Goal: Information Seeking & Learning: Learn about a topic

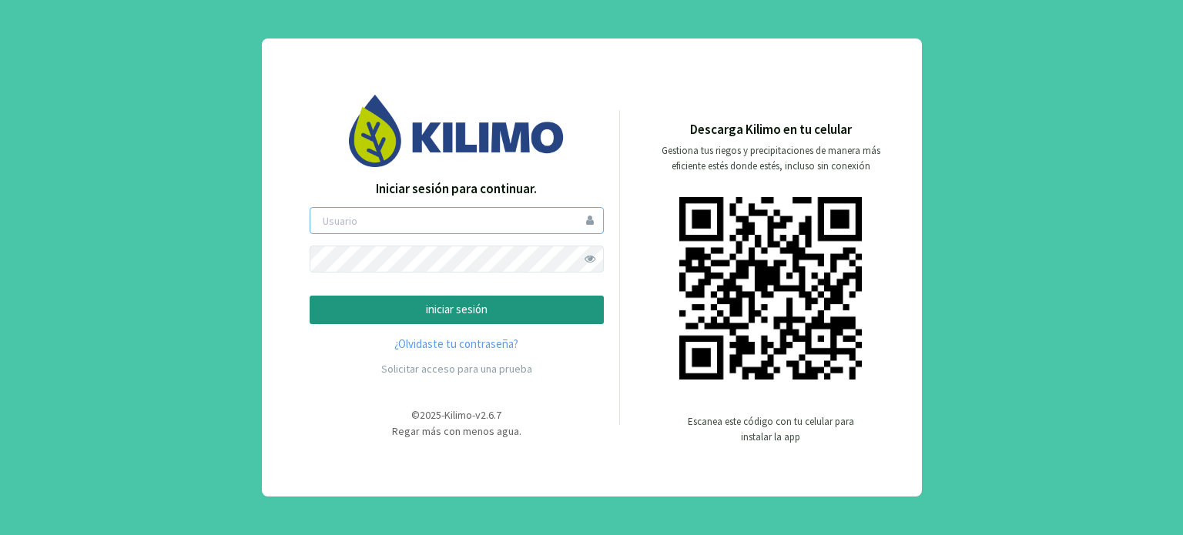
click at [440, 225] on input "email" at bounding box center [457, 220] width 294 height 27
type input "[EMAIL_ADDRESS][DOMAIN_NAME]"
click at [310, 296] on button "iniciar sesión" at bounding box center [457, 310] width 294 height 29
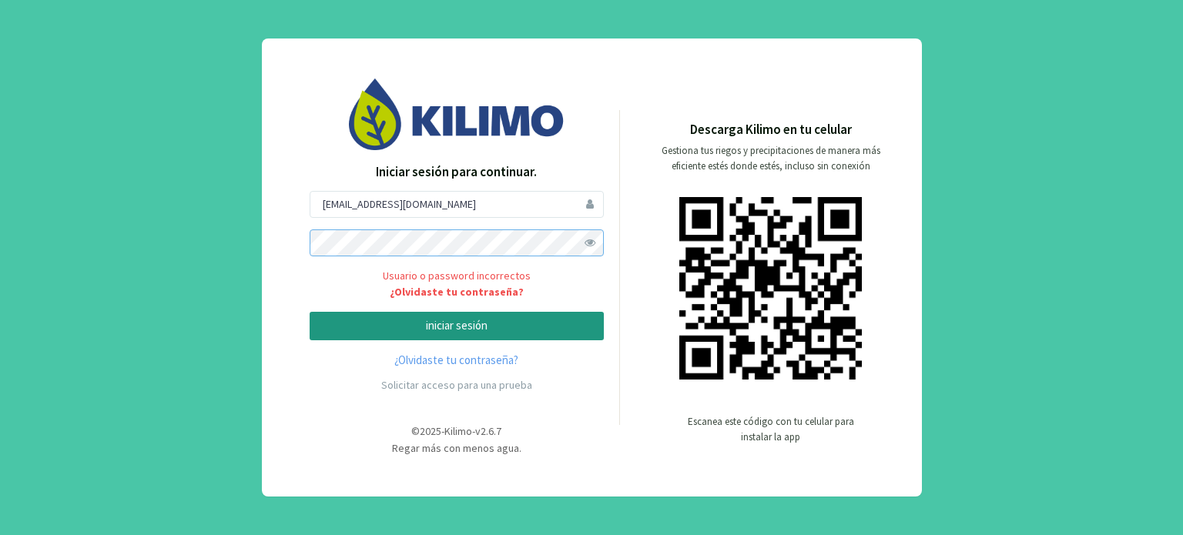
click at [310, 312] on button "iniciar sesión" at bounding box center [457, 326] width 294 height 29
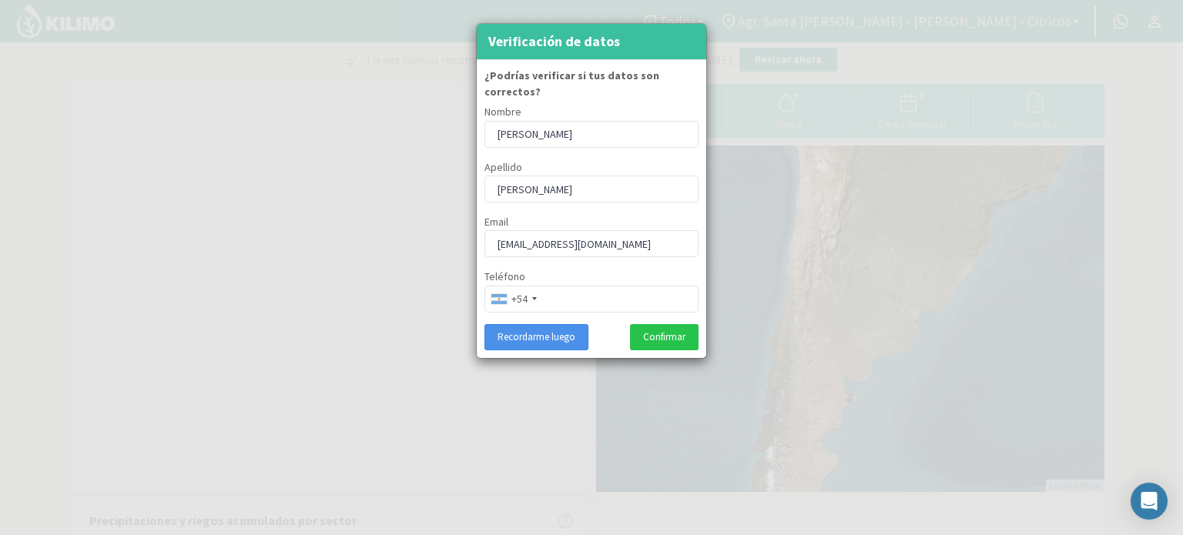
click at [515, 326] on button "Recordarme luego" at bounding box center [537, 337] width 104 height 26
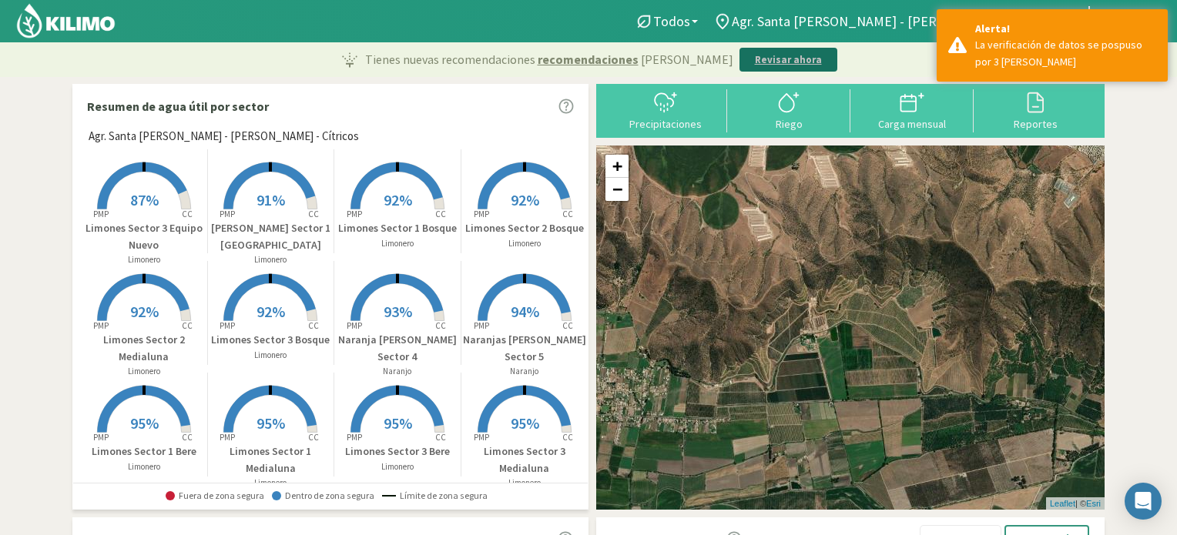
click at [758, 59] on p "Revisar ahora" at bounding box center [788, 59] width 67 height 15
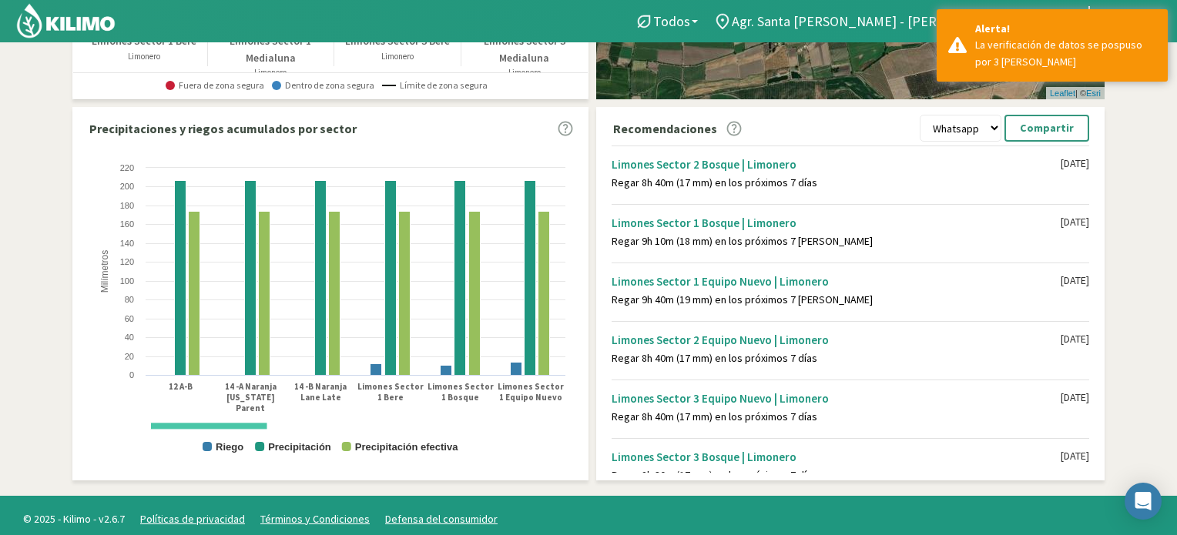
scroll to position [382, 0]
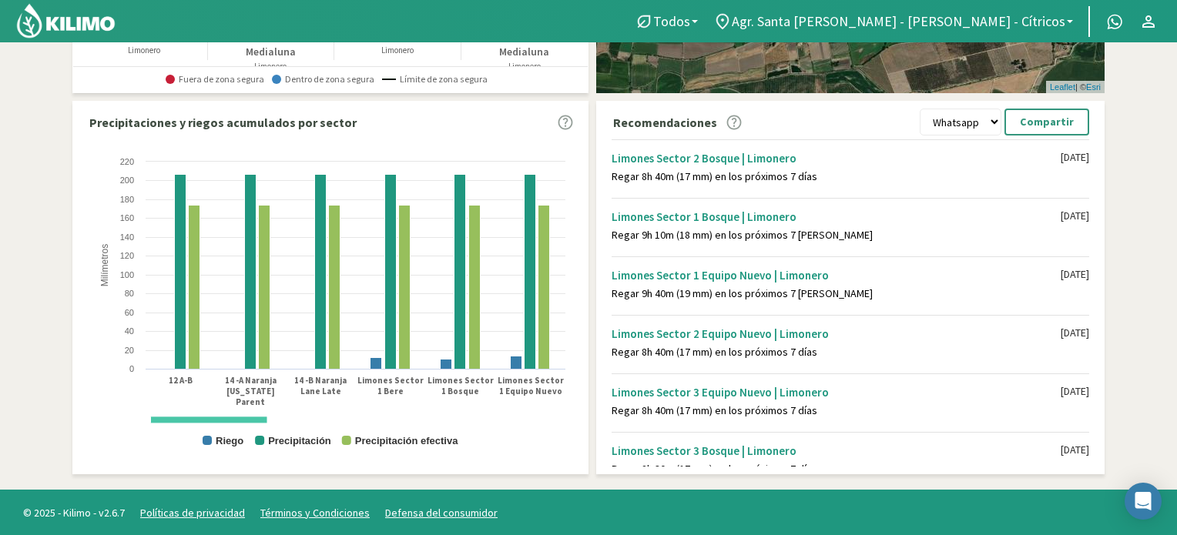
drag, startPoint x: 254, startPoint y: 419, endPoint x: 191, endPoint y: 384, distance: 72.1
click at [191, 384] on icon "Created with Highcharts 9.2.2 Milímetros Riego Precipitación Precipitación efec…" at bounding box center [330, 308] width 485 height 308
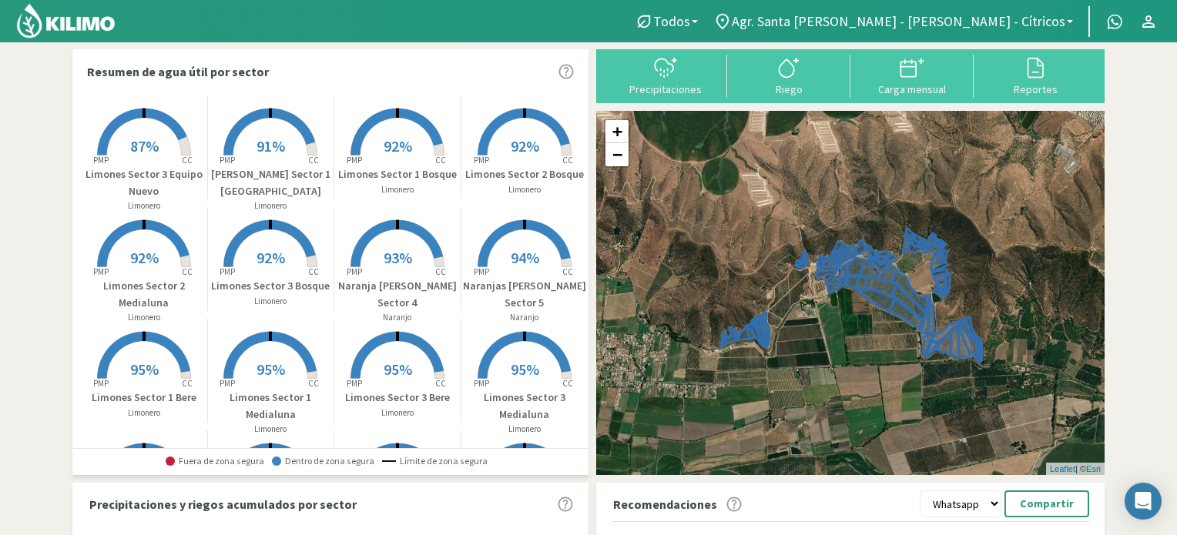
scroll to position [0, 0]
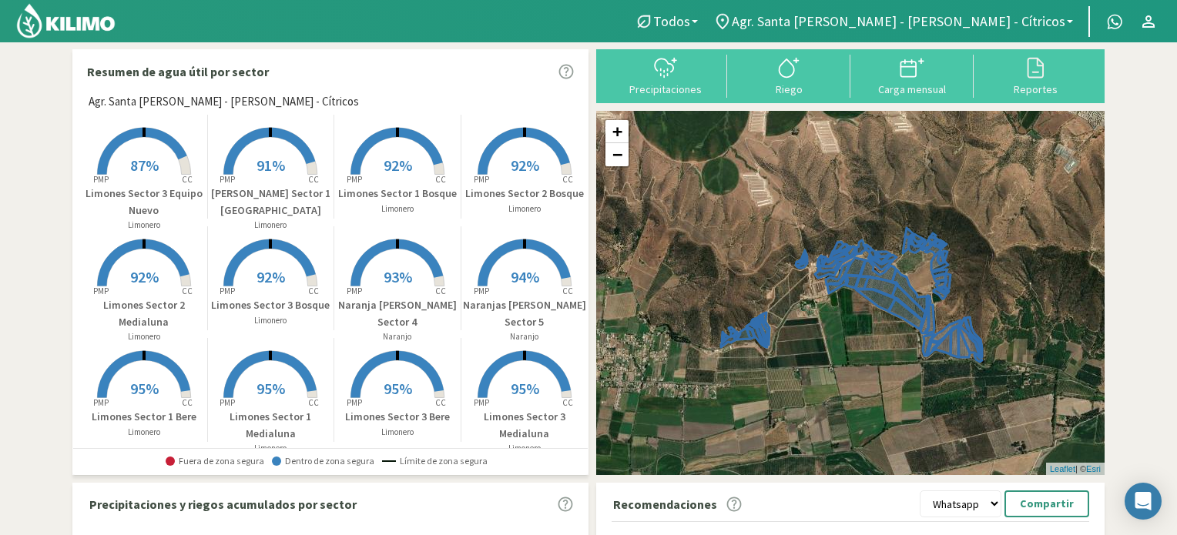
click at [113, 143] on icon at bounding box center [141, 151] width 89 height 47
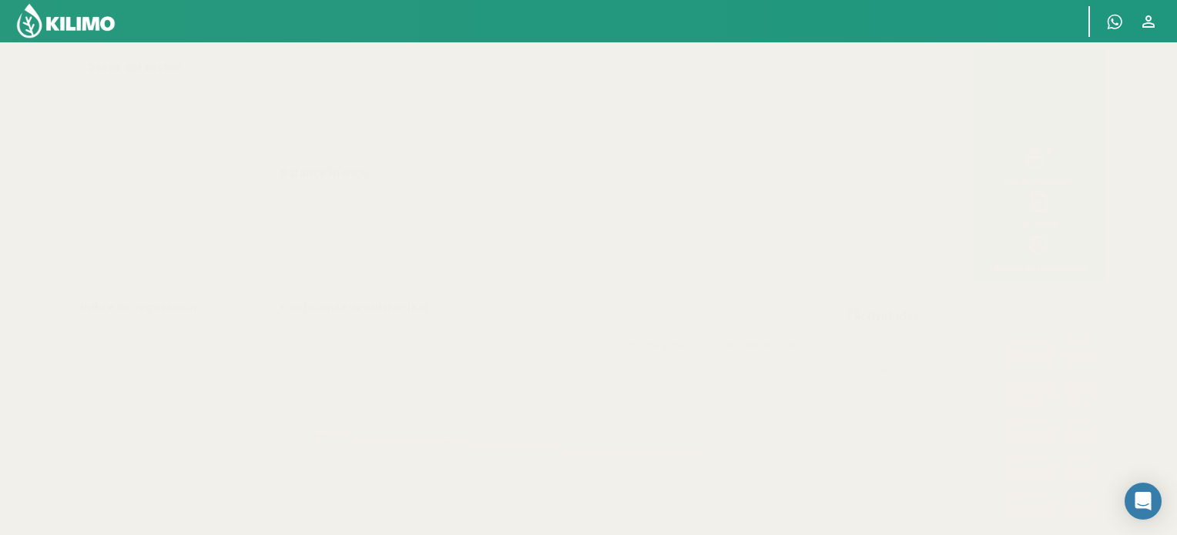
select select "13: Object"
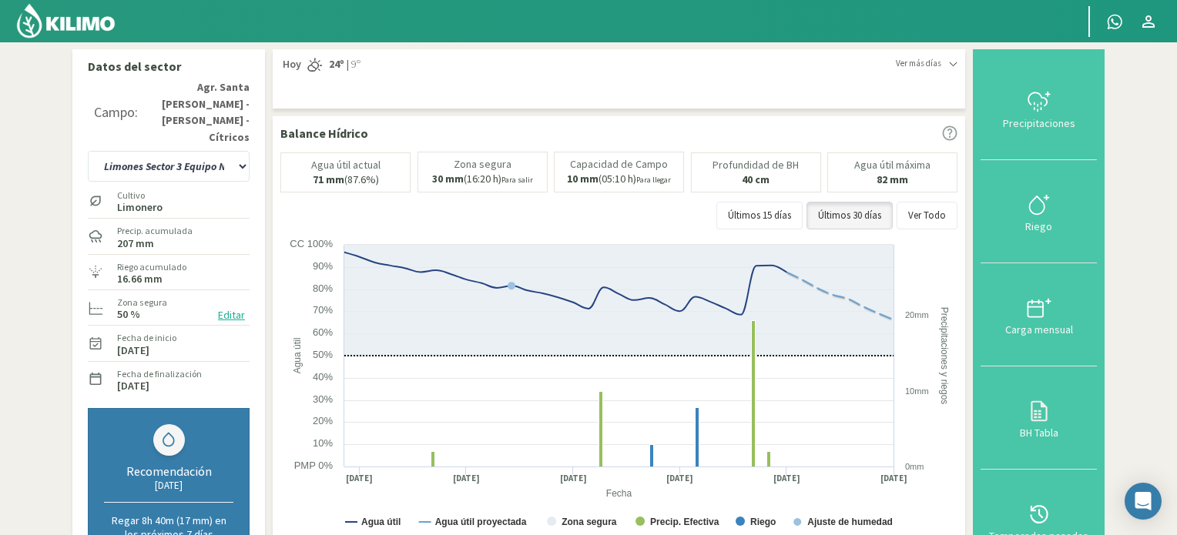
click at [79, 25] on img at bounding box center [65, 20] width 101 height 37
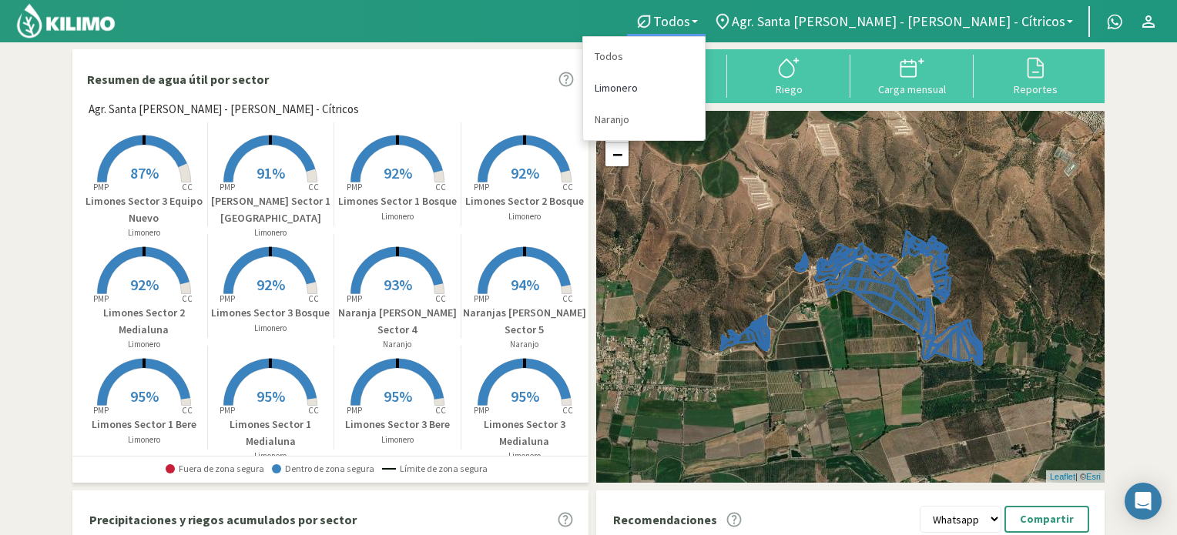
click at [705, 89] on link "Limonero" at bounding box center [644, 88] width 122 height 32
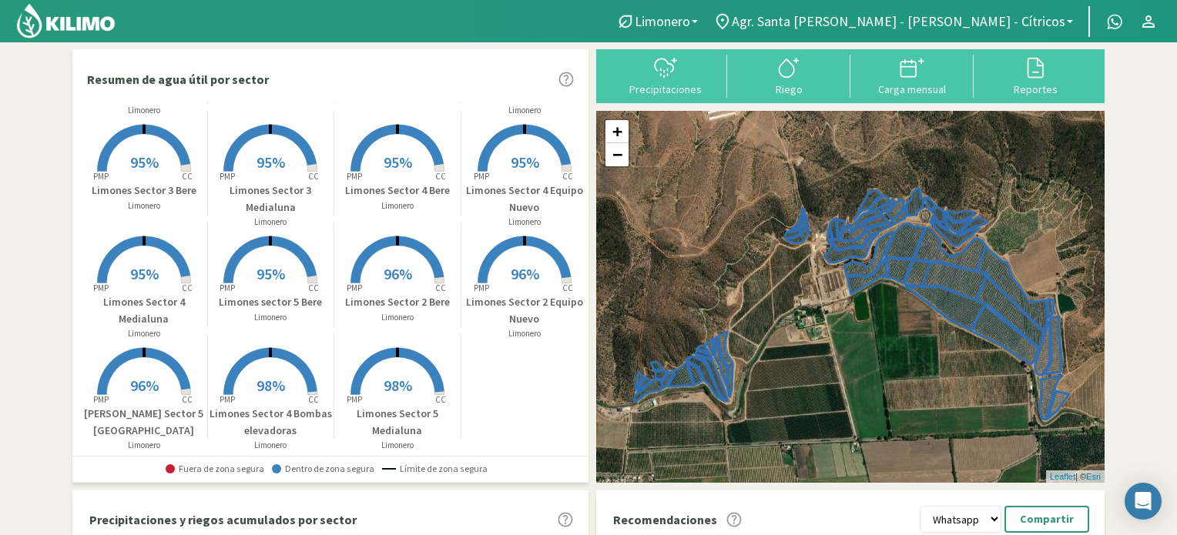
scroll to position [237, 0]
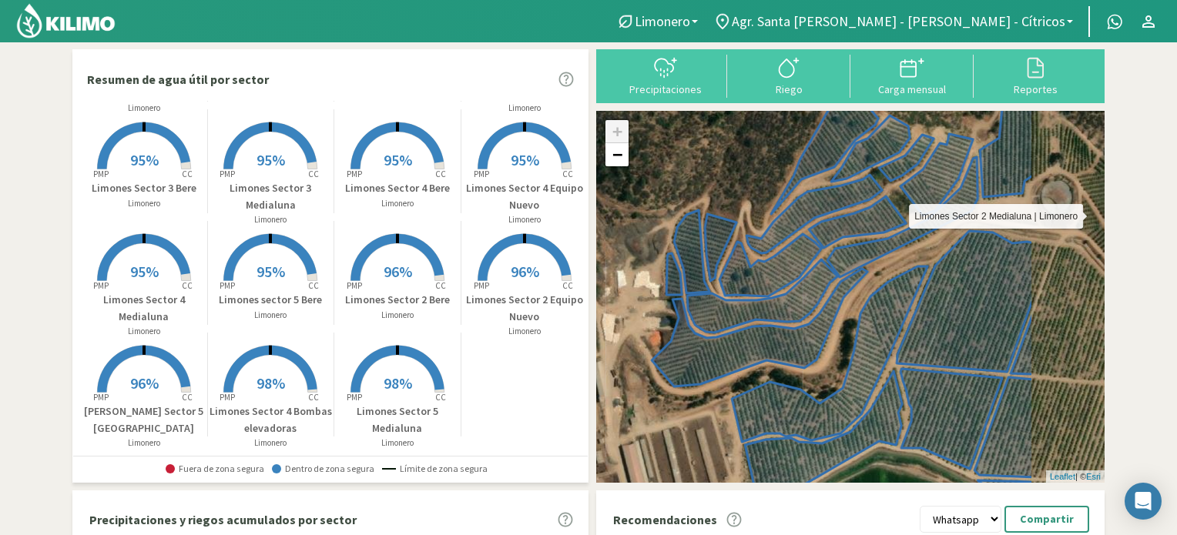
drag, startPoint x: 979, startPoint y: 230, endPoint x: 852, endPoint y: 261, distance: 130.1
click at [852, 261] on icon at bounding box center [930, 189] width 206 height 175
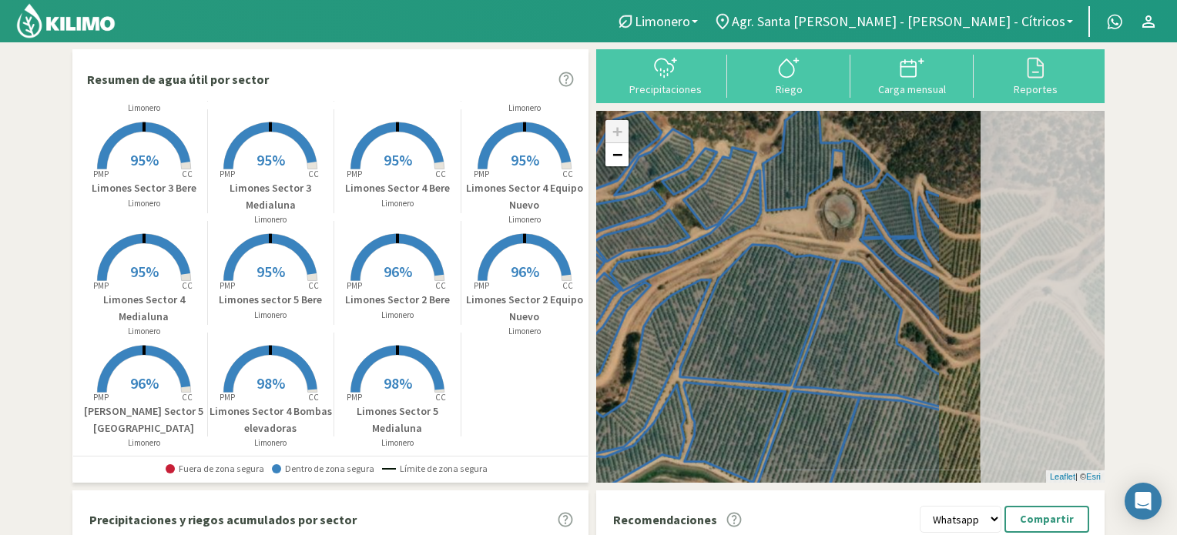
drag, startPoint x: 1032, startPoint y: 178, endPoint x: 826, endPoint y: 200, distance: 207.6
click at [820, 197] on div "[PERSON_NAME] Sector 2 Medialuna | Limonero + − Leaflet | © Esri" at bounding box center [850, 297] width 509 height 372
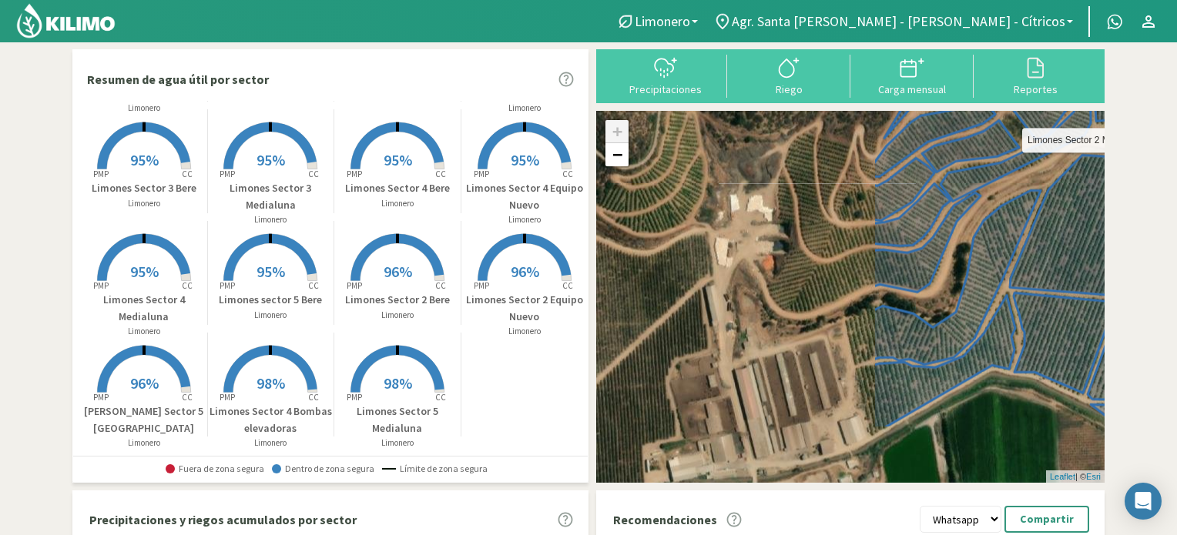
drag, startPoint x: 650, startPoint y: 270, endPoint x: 972, endPoint y: 183, distance: 333.6
click at [972, 183] on icon at bounding box center [1093, 107] width 305 height 187
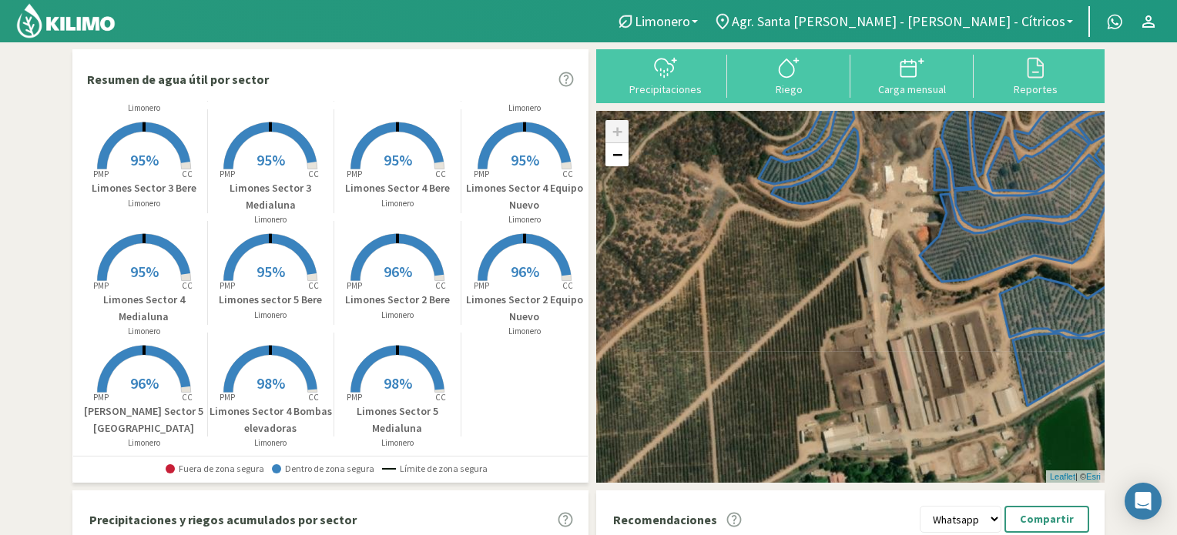
drag, startPoint x: 712, startPoint y: 257, endPoint x: 881, endPoint y: 234, distance: 171.0
click at [881, 232] on div "+ − Leaflet | © Esri" at bounding box center [850, 297] width 509 height 372
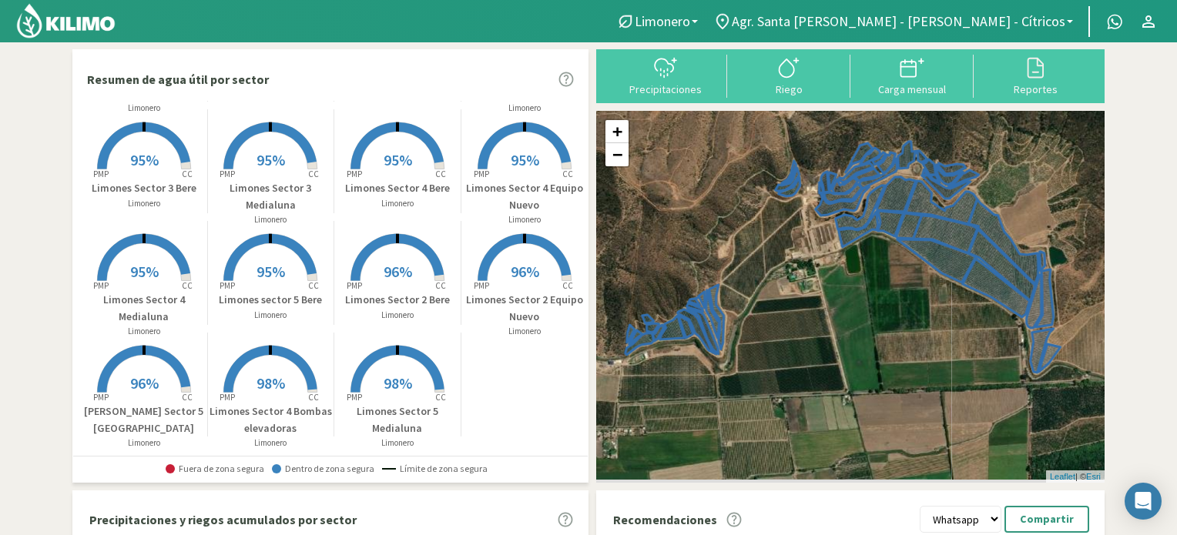
drag, startPoint x: 687, startPoint y: 391, endPoint x: 716, endPoint y: 256, distance: 137.8
click at [716, 256] on div "+ − Leaflet | © Esri" at bounding box center [850, 297] width 509 height 372
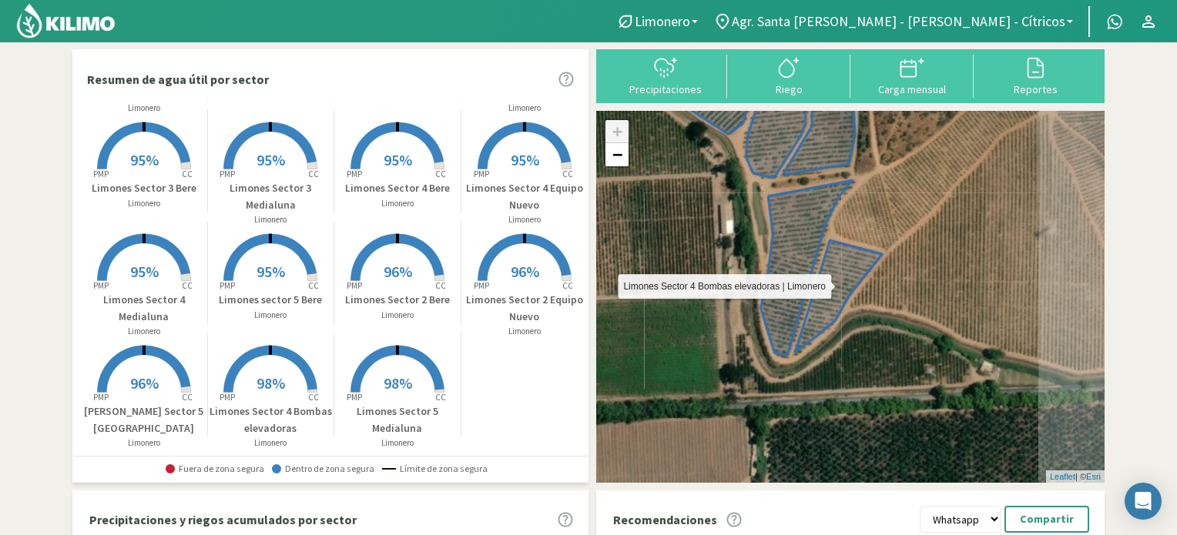
drag, startPoint x: 1029, startPoint y: 316, endPoint x: 777, endPoint y: 292, distance: 253.1
click at [777, 292] on icon at bounding box center [814, 202] width 136 height 307
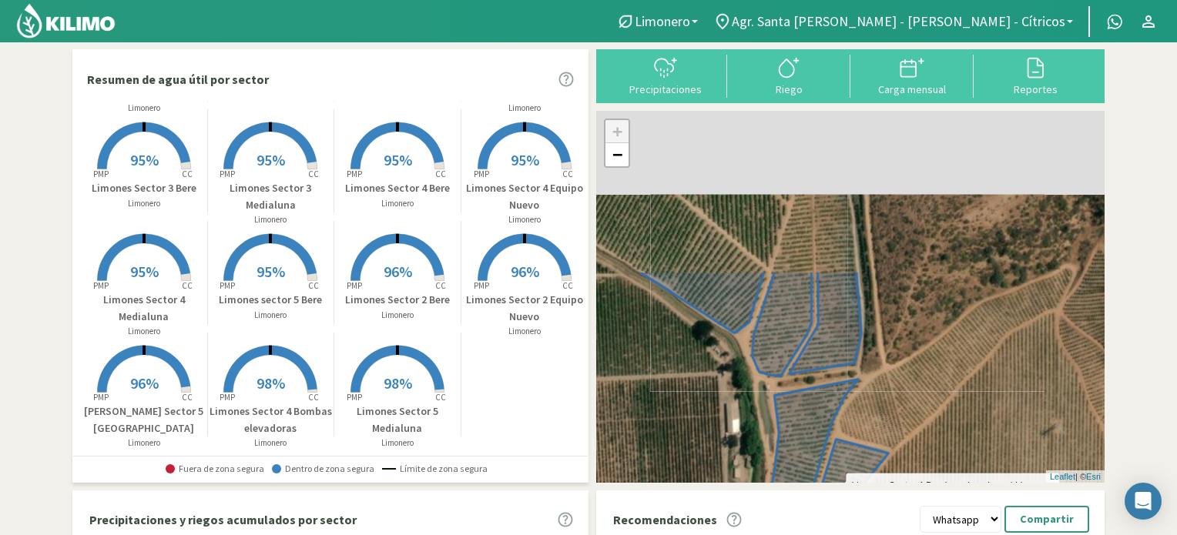
drag, startPoint x: 815, startPoint y: 149, endPoint x: 817, endPoint y: 354, distance: 205.0
click at [819, 370] on icon at bounding box center [820, 412] width 136 height 284
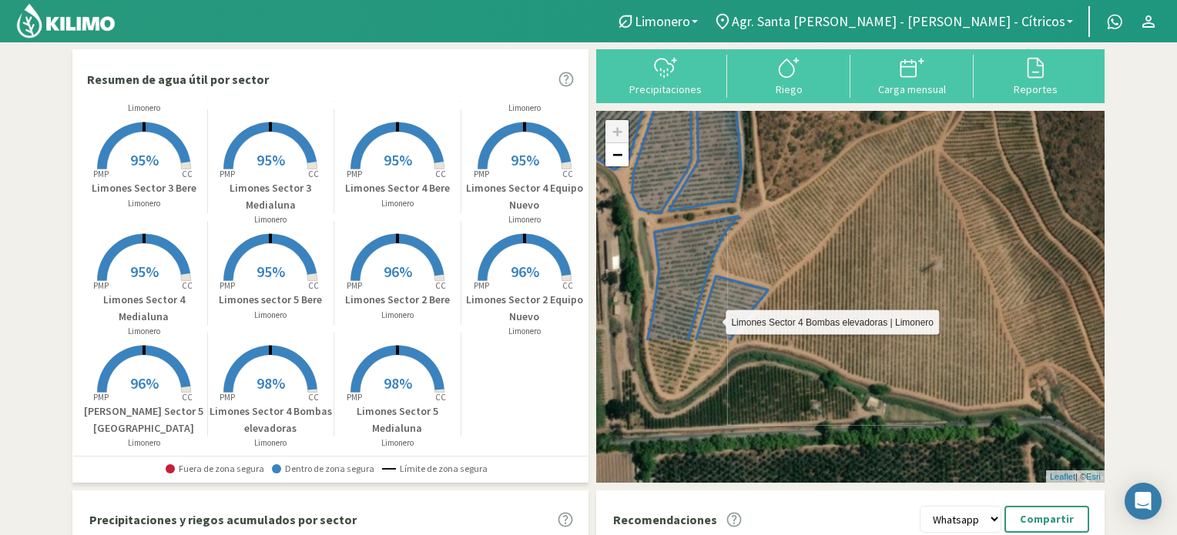
drag, startPoint x: 784, startPoint y: 365, endPoint x: 670, endPoint y: 200, distance: 201.1
click at [670, 200] on div "[PERSON_NAME] Sector 4 Bombas elevadoras | Limonero + − Leaflet | © Esri" at bounding box center [850, 297] width 509 height 372
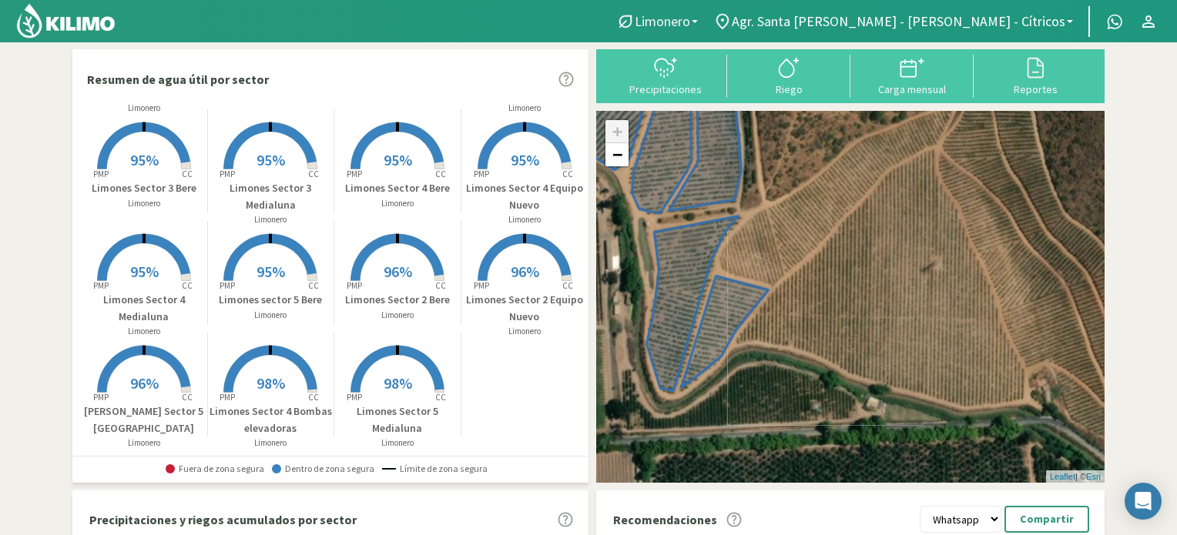
click at [690, 21] on span "Limonero" at bounding box center [662, 21] width 55 height 16
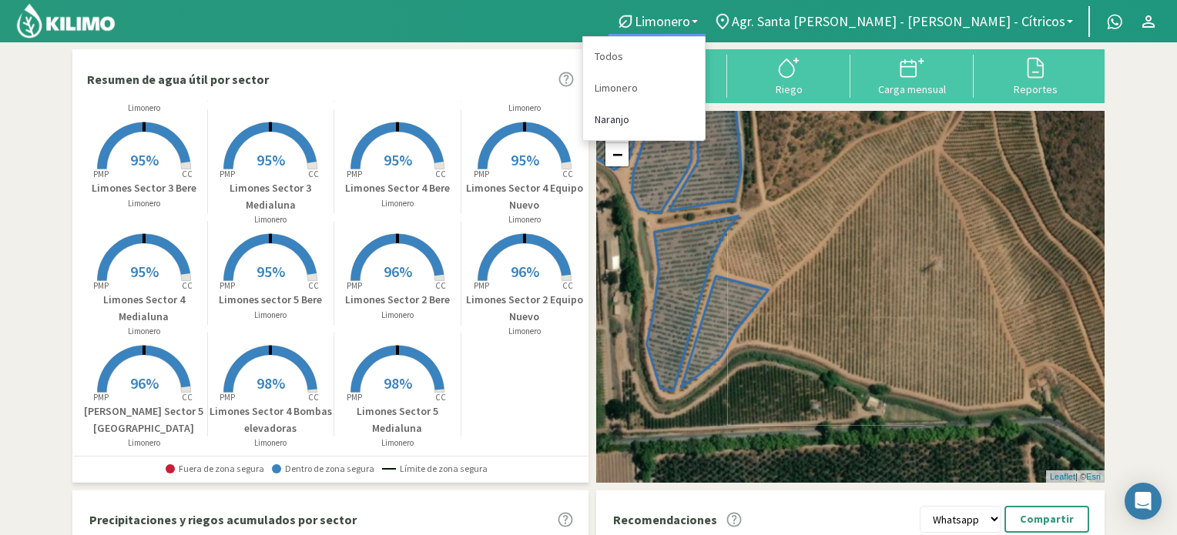
click at [705, 126] on link "Naranjo" at bounding box center [644, 120] width 122 height 32
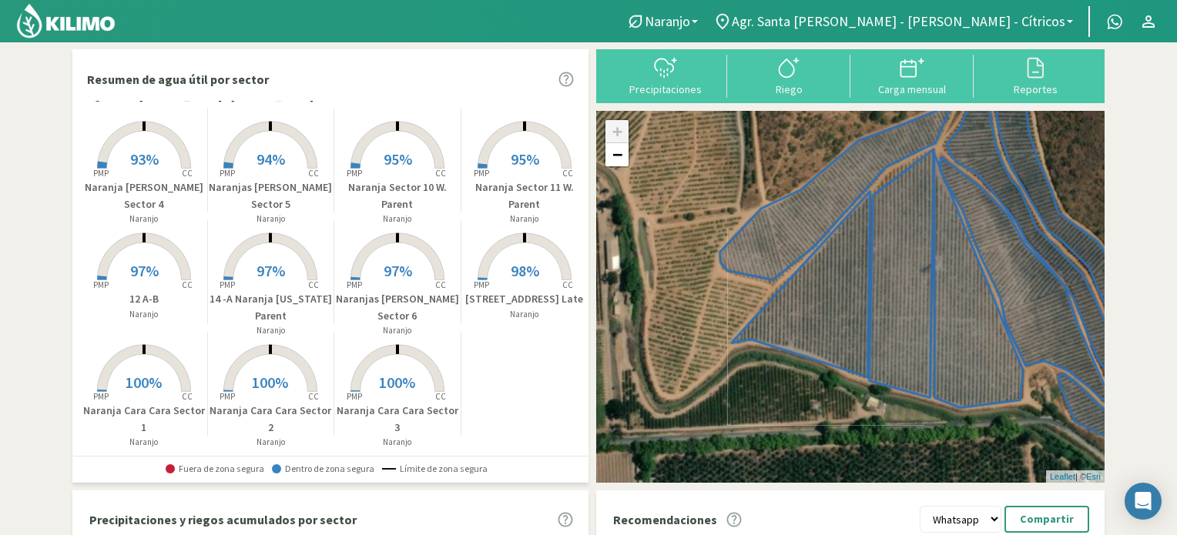
scroll to position [13, 0]
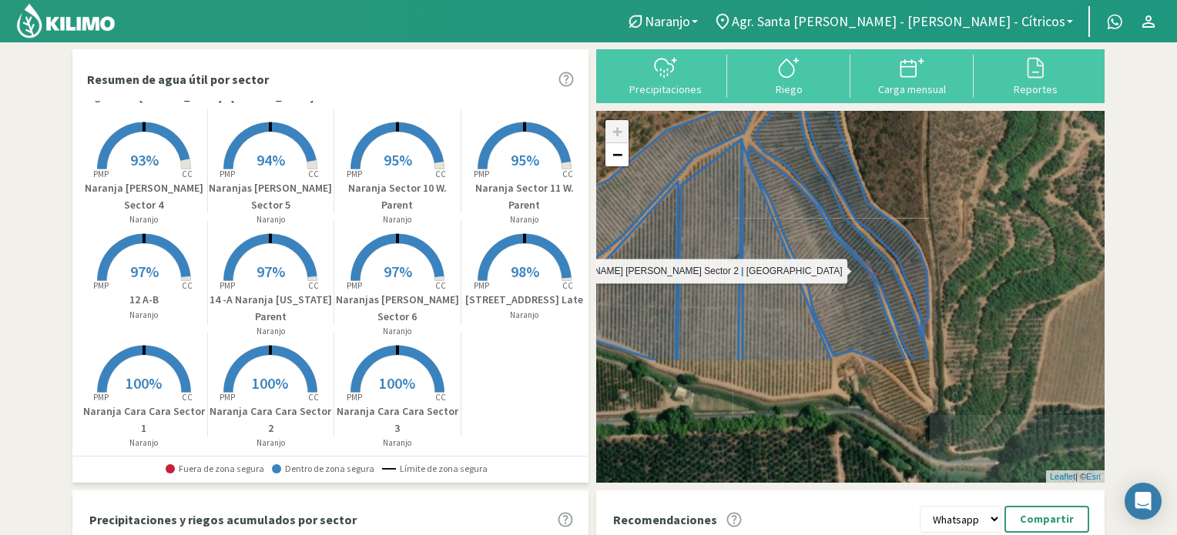
drag, startPoint x: 871, startPoint y: 360, endPoint x: 724, endPoint y: 220, distance: 202.2
click at [698, 220] on icon at bounding box center [709, 251] width 65 height 224
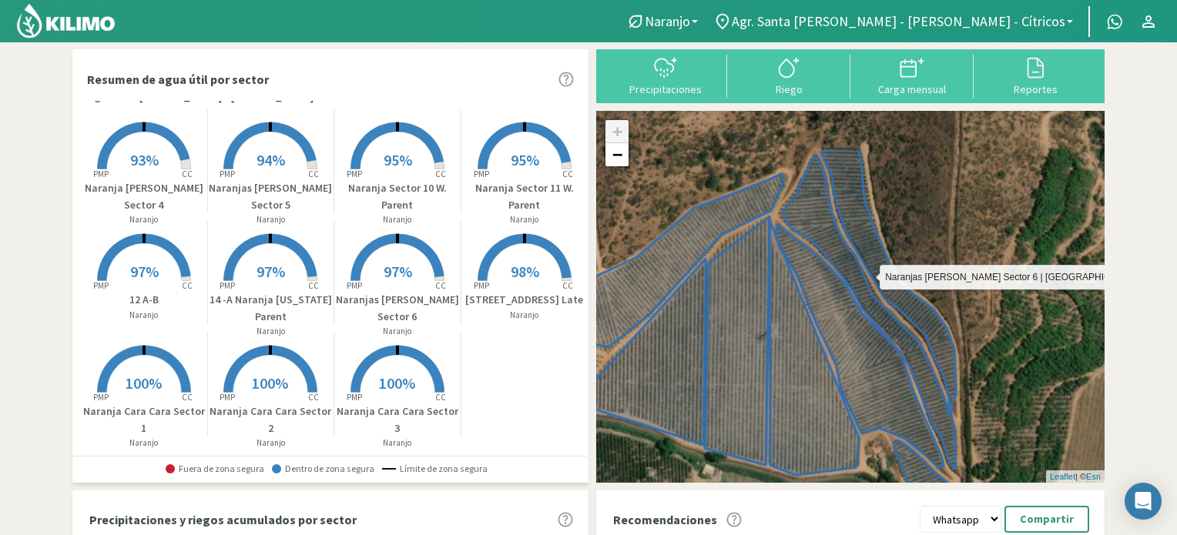
drag, startPoint x: 795, startPoint y: 165, endPoint x: 823, endPoint y: 245, distance: 84.8
click at [823, 245] on icon at bounding box center [869, 308] width 173 height 321
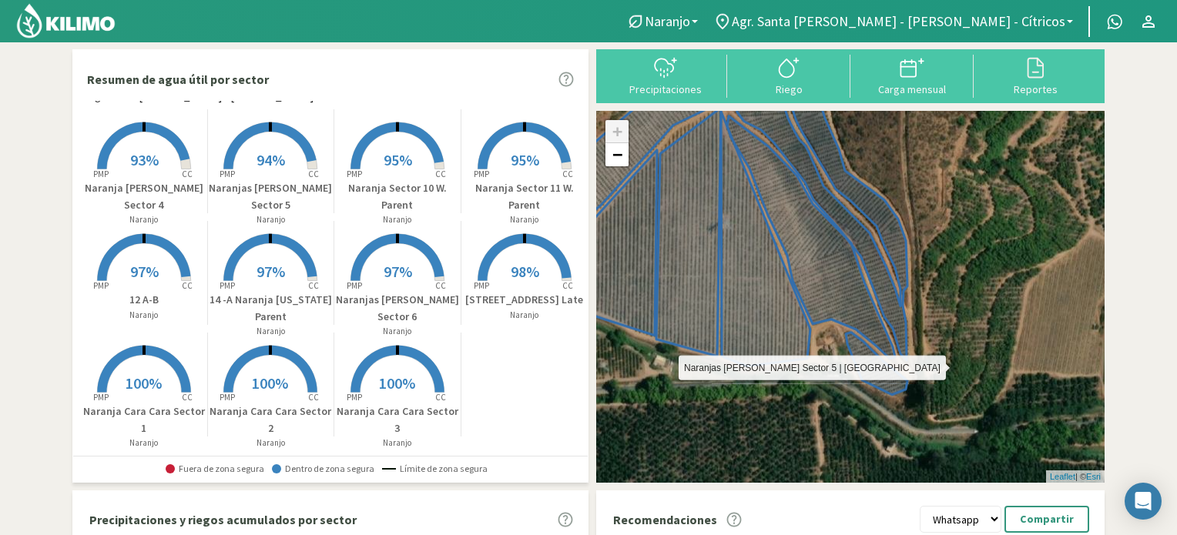
drag, startPoint x: 829, startPoint y: 331, endPoint x: 780, endPoint y: 216, distance: 124.9
click at [780, 214] on icon at bounding box center [817, 255] width 180 height 279
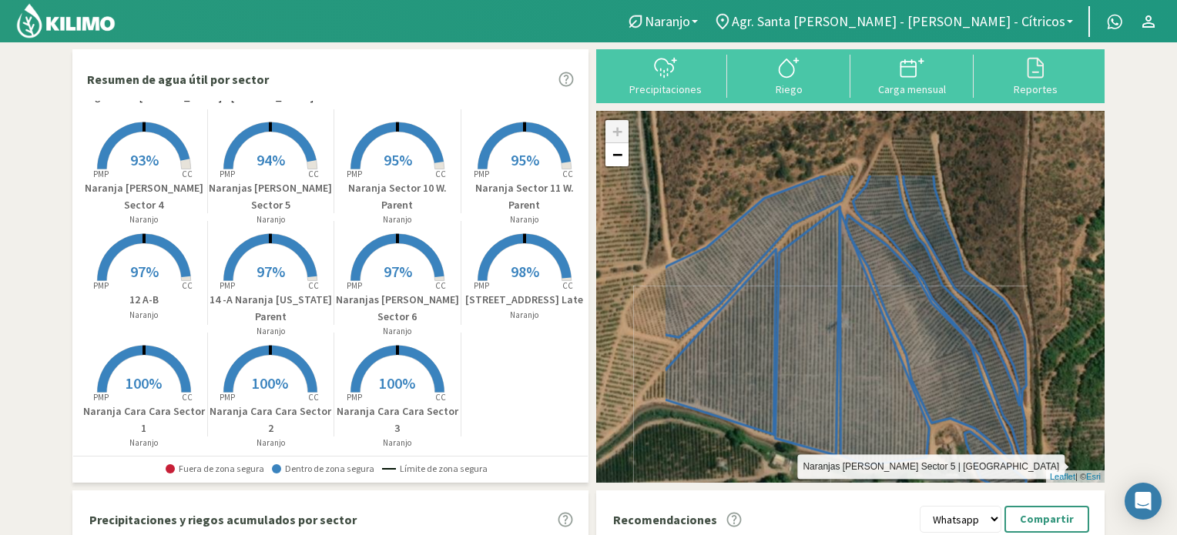
drag, startPoint x: 795, startPoint y: 240, endPoint x: 917, endPoint y: 344, distance: 160.1
click at [917, 344] on icon at bounding box center [936, 354] width 180 height 279
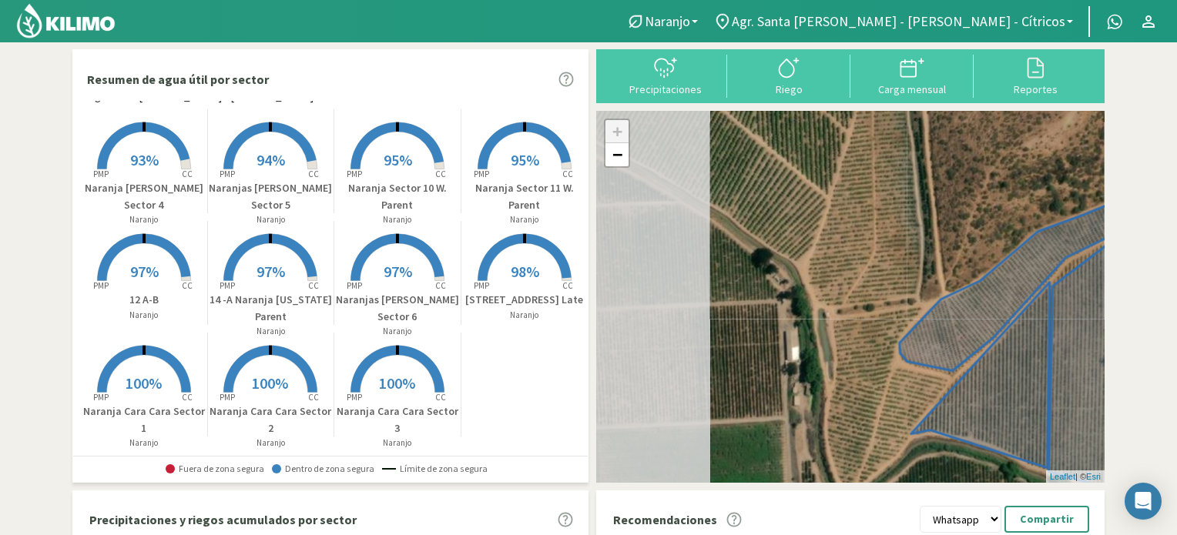
drag, startPoint x: 855, startPoint y: 233, endPoint x: 918, endPoint y: 255, distance: 66.8
click at [937, 250] on div "+ − Leaflet | © Esri" at bounding box center [850, 297] width 509 height 372
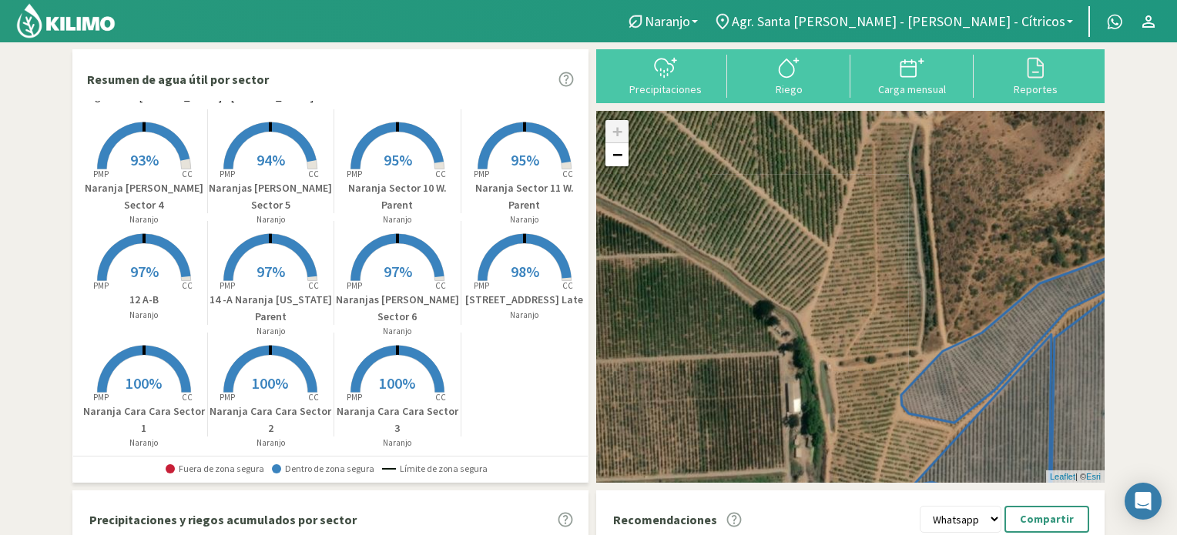
drag, startPoint x: 755, startPoint y: 292, endPoint x: 830, endPoint y: 464, distance: 187.4
click at [830, 464] on div "+ − Leaflet | © Esri" at bounding box center [850, 297] width 509 height 372
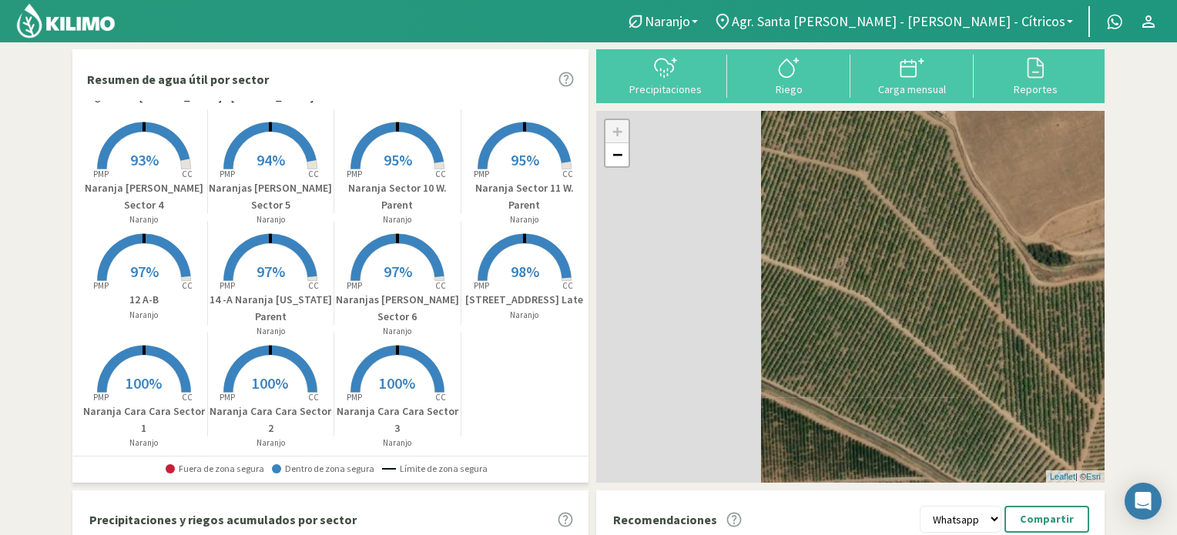
drag, startPoint x: 687, startPoint y: 268, endPoint x: 933, endPoint y: 348, distance: 258.5
click at [965, 360] on div "+ − Leaflet | © Esri" at bounding box center [850, 297] width 509 height 372
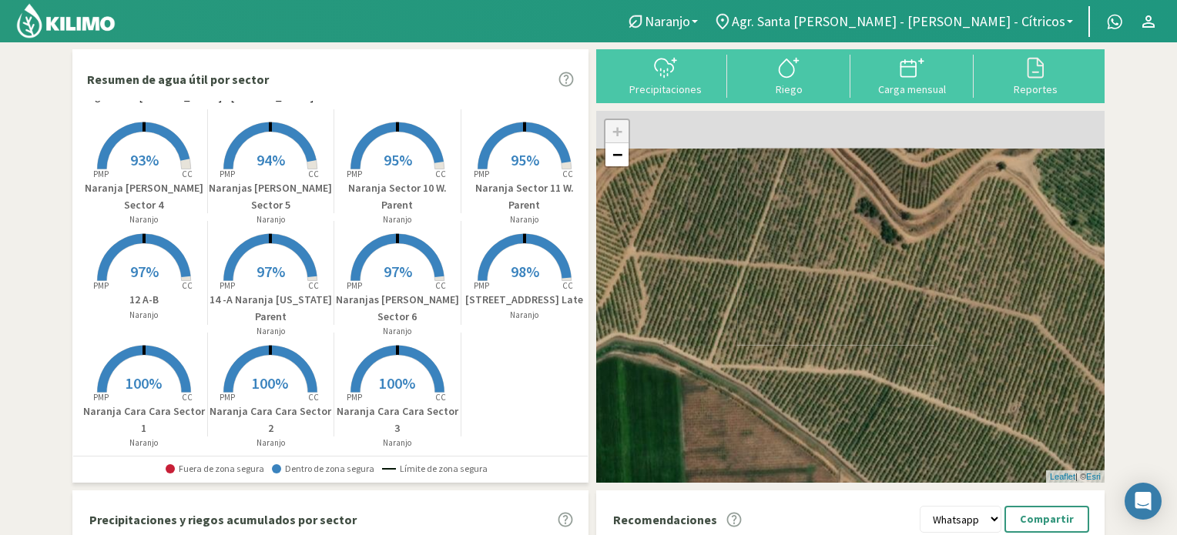
drag, startPoint x: 769, startPoint y: 267, endPoint x: 757, endPoint y: 276, distance: 14.8
click at [837, 402] on div "+ − Leaflet | © Esri" at bounding box center [850, 297] width 509 height 372
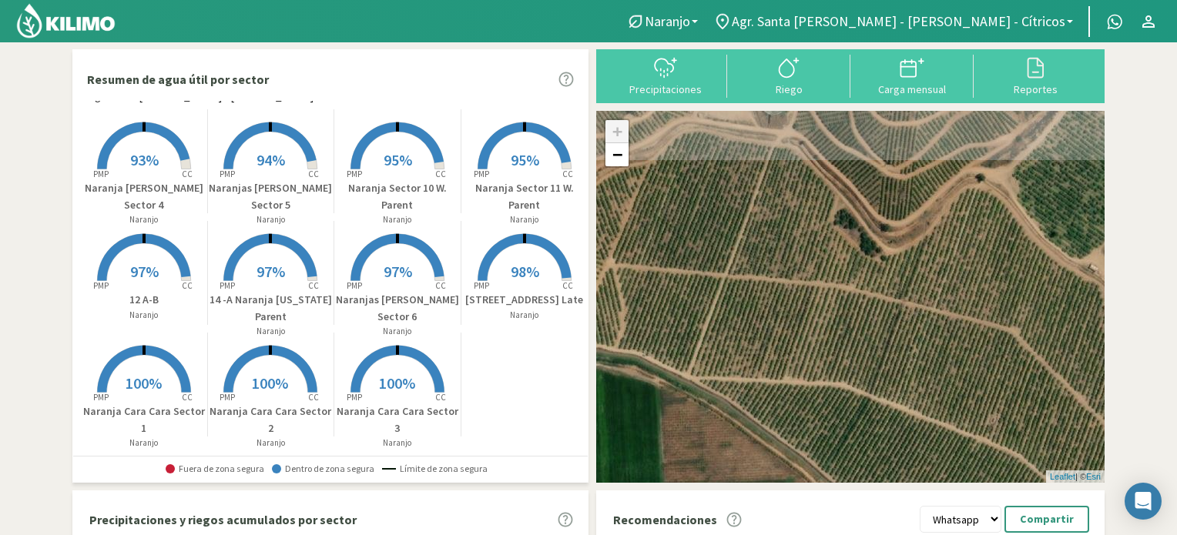
drag, startPoint x: 766, startPoint y: 219, endPoint x: 750, endPoint y: 347, distance: 129.6
click at [756, 357] on div "+ − Leaflet | © Esri" at bounding box center [850, 297] width 509 height 372
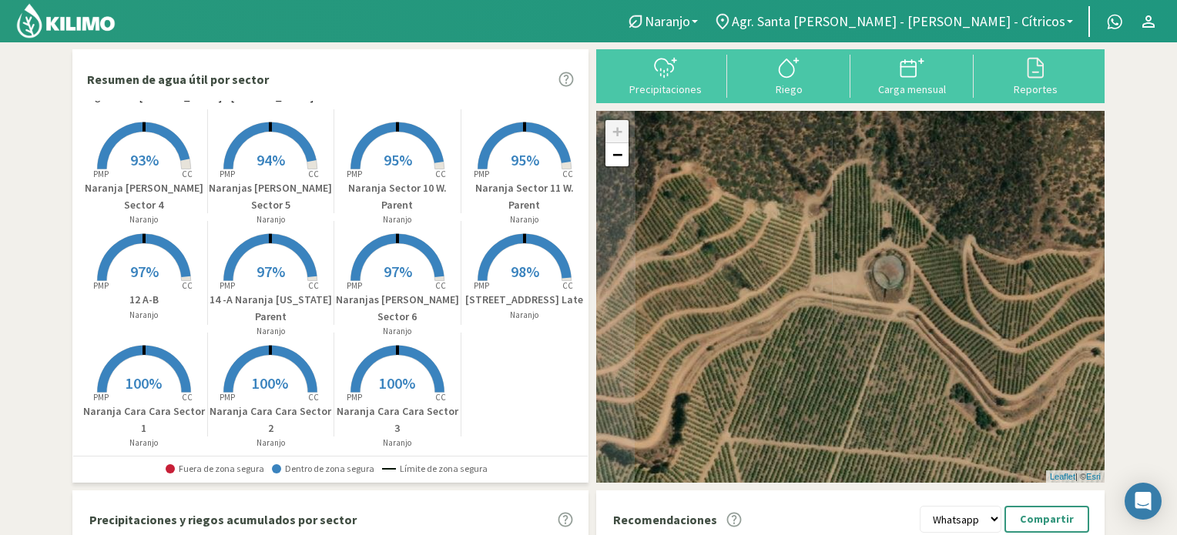
drag, startPoint x: 846, startPoint y: 274, endPoint x: 971, endPoint y: 304, distance: 128.2
click at [971, 304] on div "+ − Leaflet | © Esri" at bounding box center [850, 297] width 509 height 372
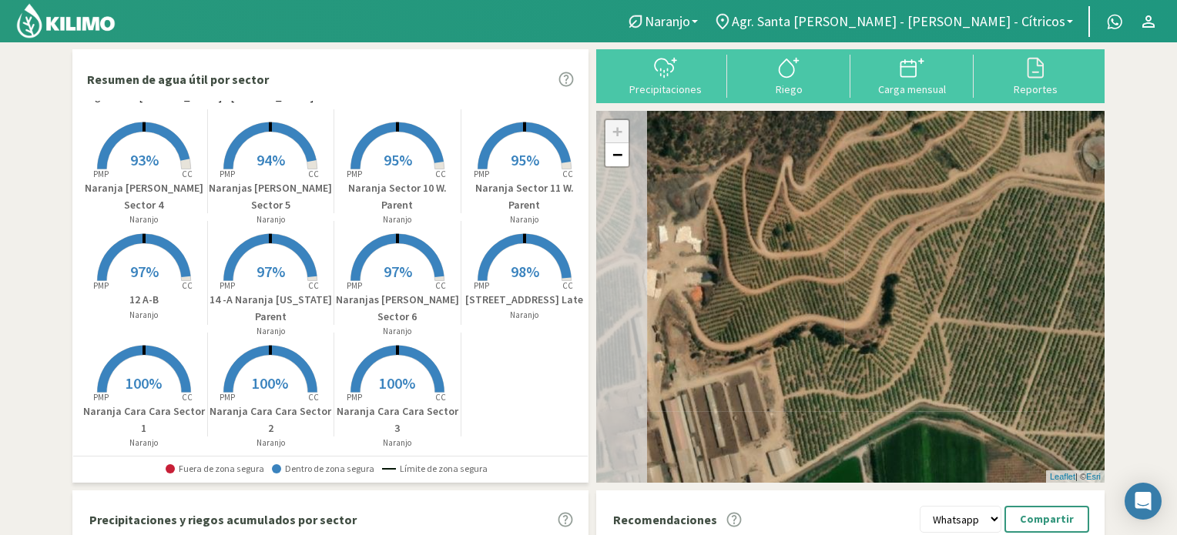
drag, startPoint x: 737, startPoint y: 370, endPoint x: 934, endPoint y: 256, distance: 227.2
click at [934, 256] on div "+ − Leaflet | © Esri" at bounding box center [850, 297] width 509 height 372
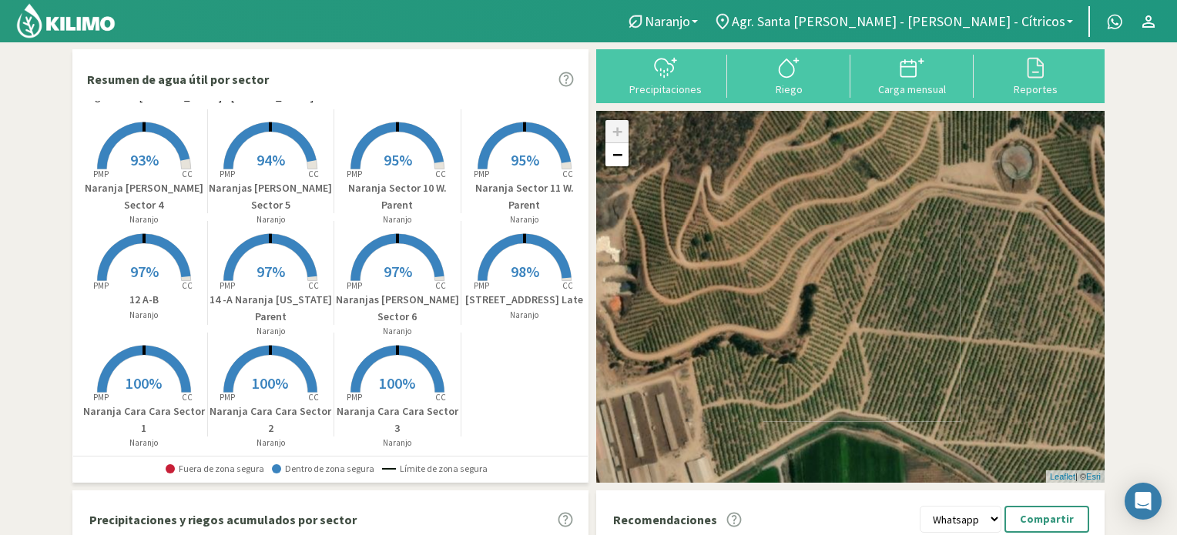
drag, startPoint x: 687, startPoint y: 320, endPoint x: 638, endPoint y: 326, distance: 49.7
click at [589, 333] on div "Resumen de agua útil por sector Agr. Santa [PERSON_NAME] - [PERSON_NAME] - Cítr…" at bounding box center [588, 464] width 1032 height 831
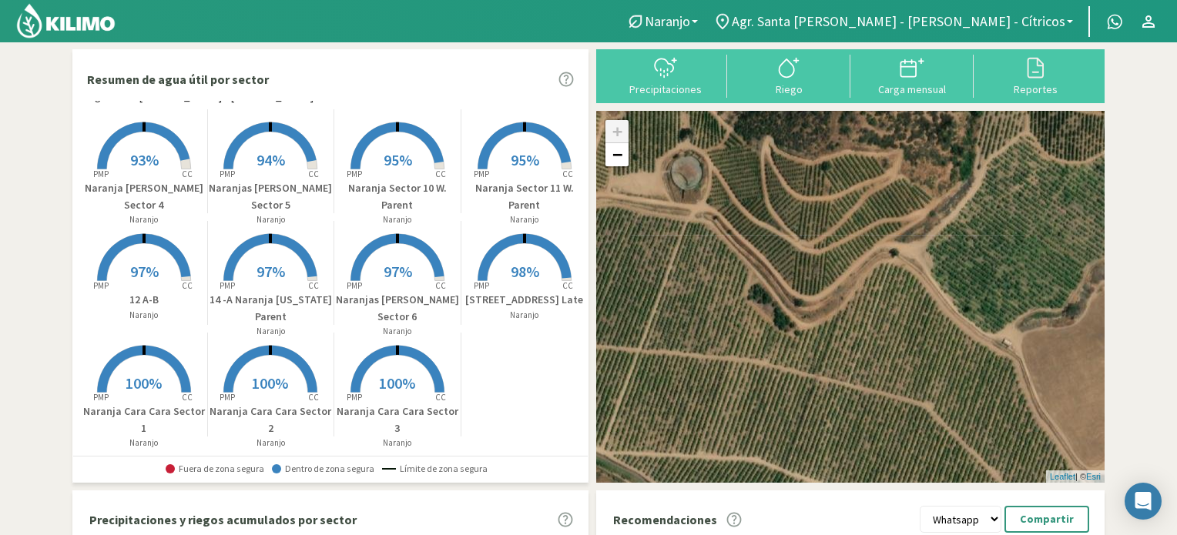
drag, startPoint x: 953, startPoint y: 236, endPoint x: 552, endPoint y: 265, distance: 402.5
click at [552, 265] on div "Resumen de agua útil por sector Agr. Santa [PERSON_NAME] - [PERSON_NAME] - Cítr…" at bounding box center [588, 464] width 1032 height 831
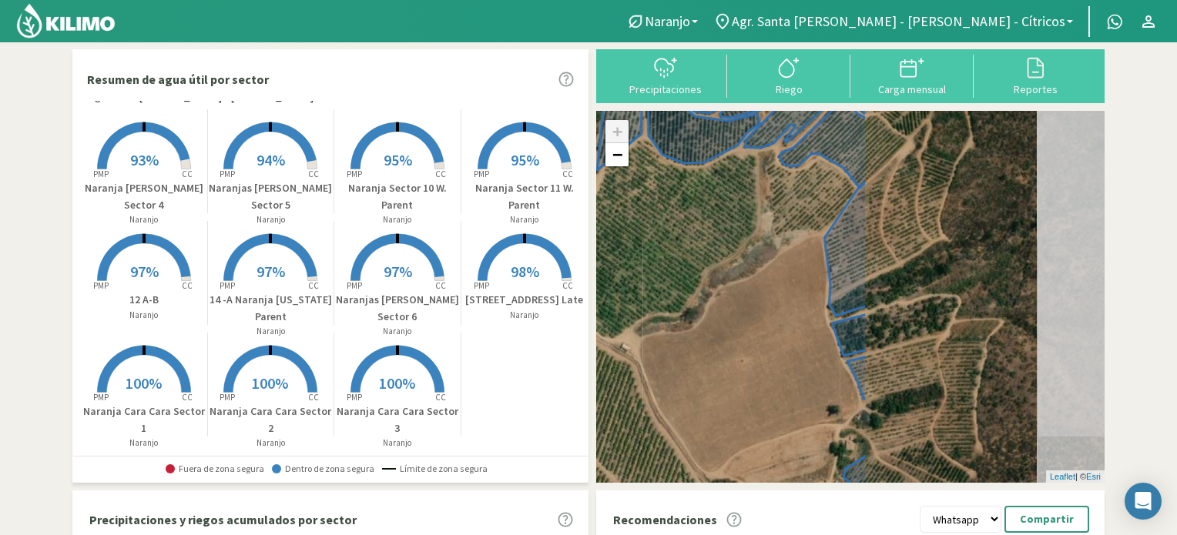
drag, startPoint x: 789, startPoint y: 221, endPoint x: 574, endPoint y: 300, distance: 228.9
click at [576, 300] on div "Resumen de agua útil por sector Agr. Santa [PERSON_NAME] - [PERSON_NAME] - Cítr…" at bounding box center [588, 464] width 1032 height 831
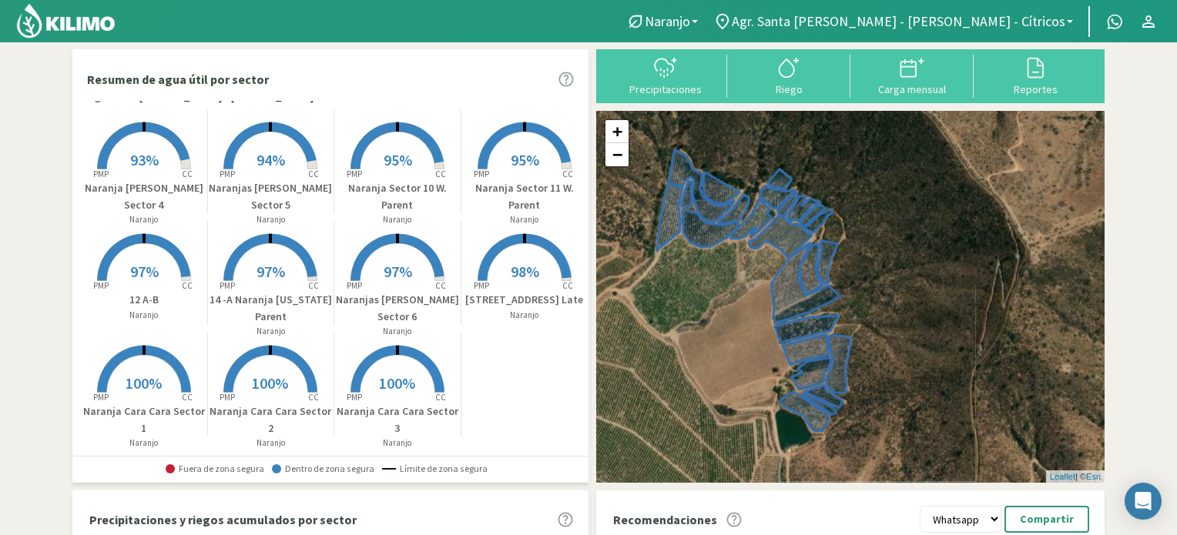
drag, startPoint x: 714, startPoint y: 256, endPoint x: 721, endPoint y: 284, distance: 29.3
click at [721, 284] on div "+ − Leaflet | © Esri" at bounding box center [850, 297] width 509 height 372
click at [58, 18] on img at bounding box center [65, 20] width 101 height 37
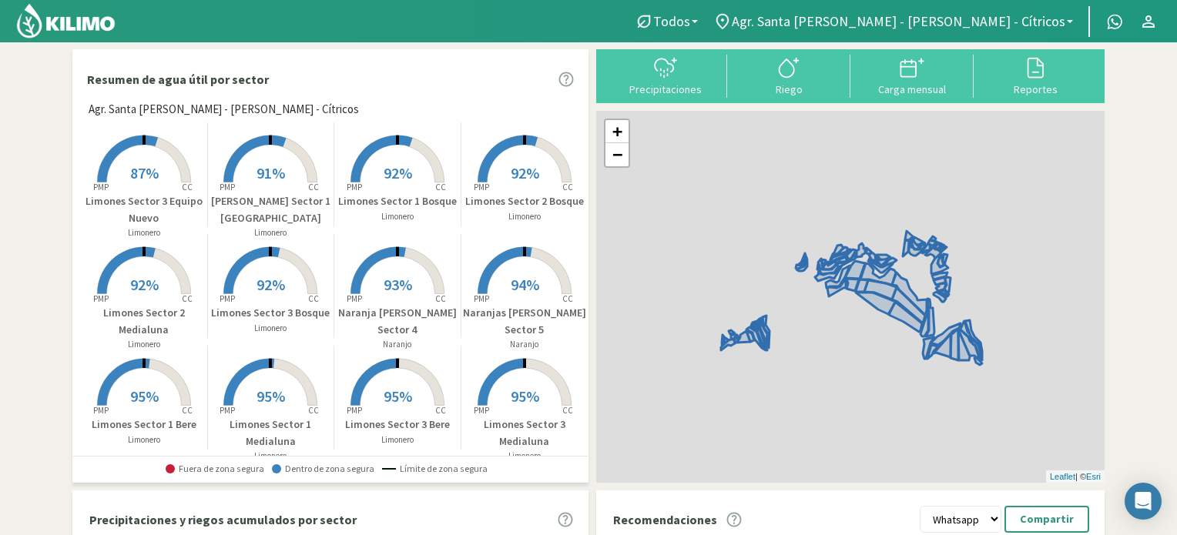
scroll to position [154, 0]
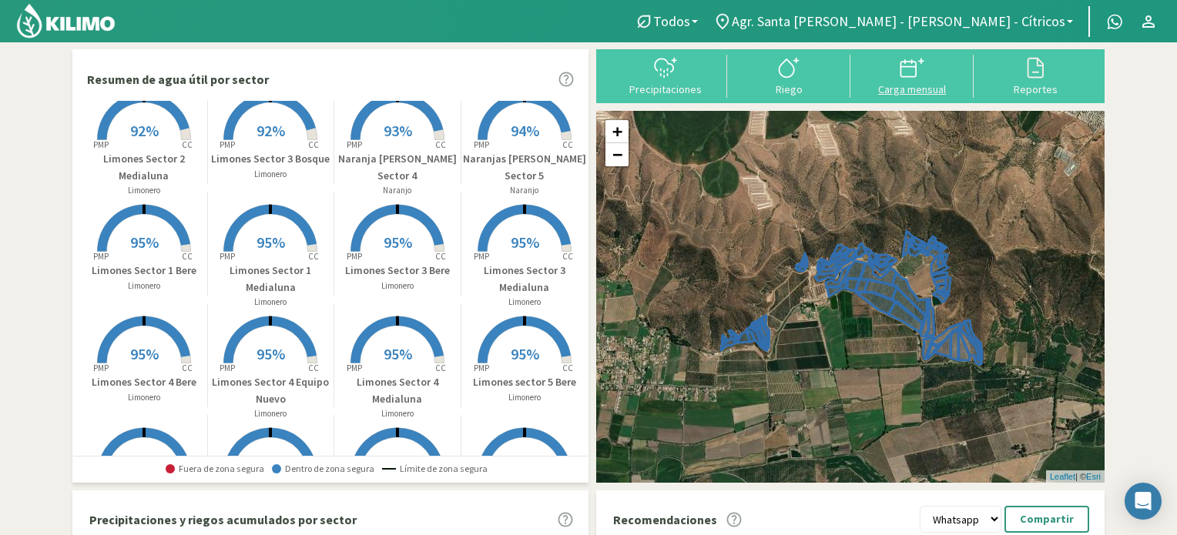
click at [903, 65] on icon at bounding box center [912, 67] width 25 height 25
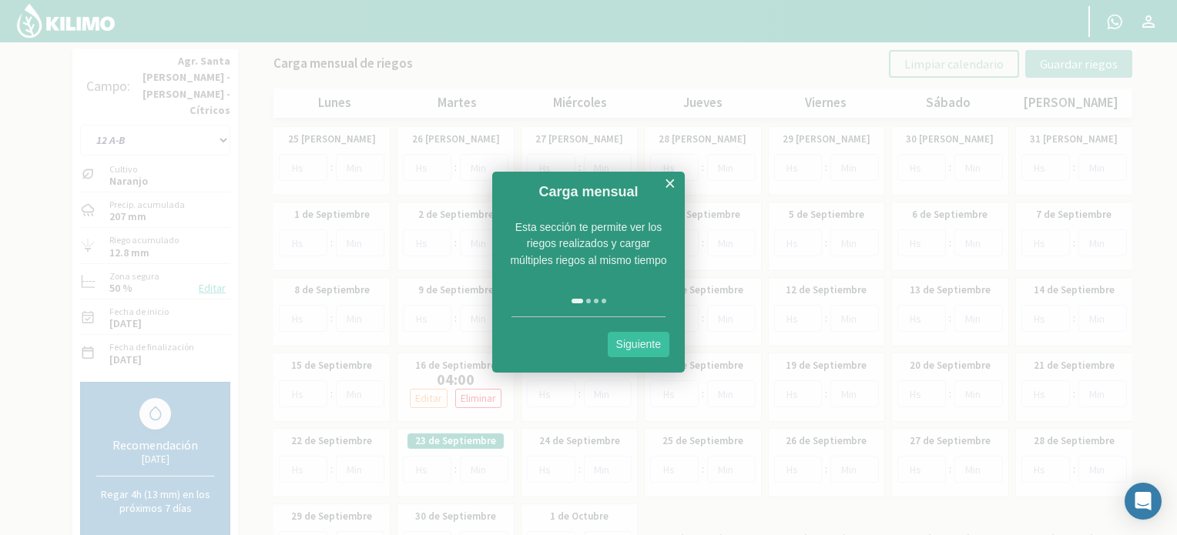
click at [666, 179] on link "×" at bounding box center [670, 183] width 12 height 19
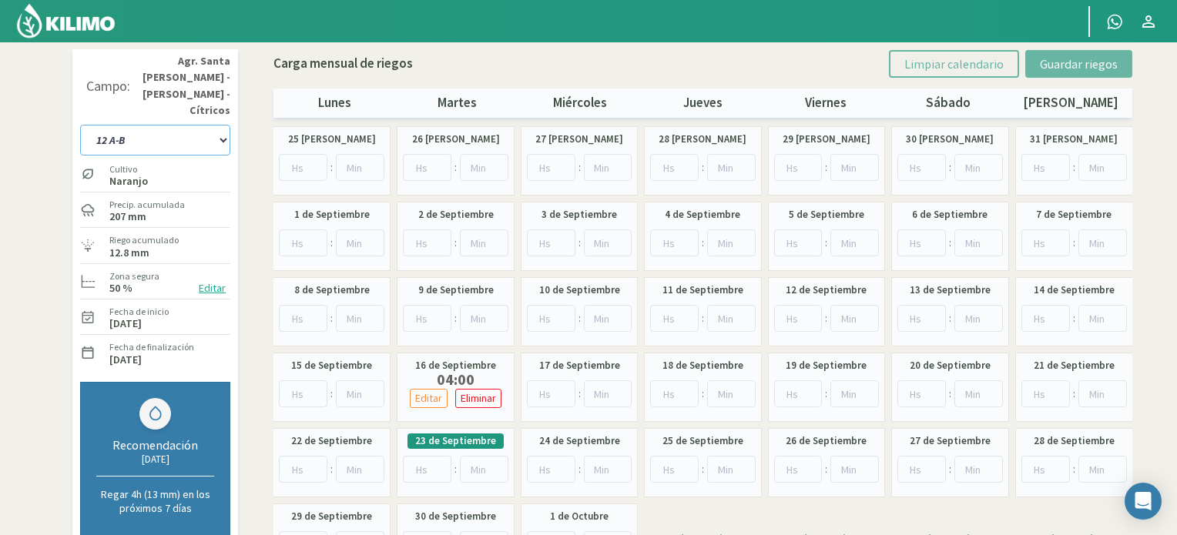
click at [188, 125] on select "12 A-B 14 -A Naranja [US_STATE] Parent [DEMOGRAPHIC_DATA] -[GEOGRAPHIC_DATA] La…" at bounding box center [155, 140] width 150 height 31
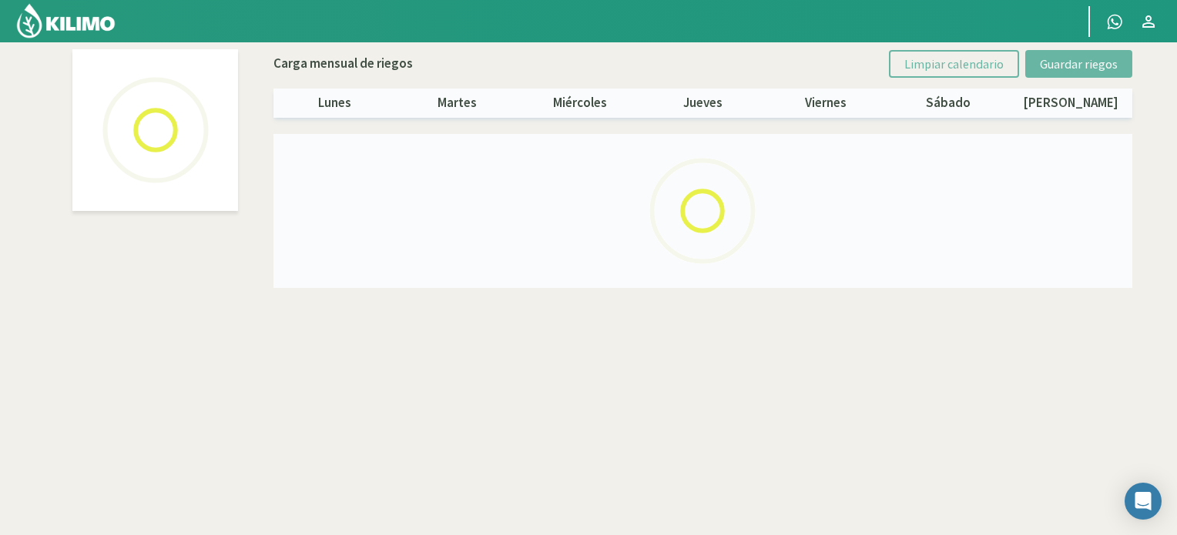
select select "1: Object"
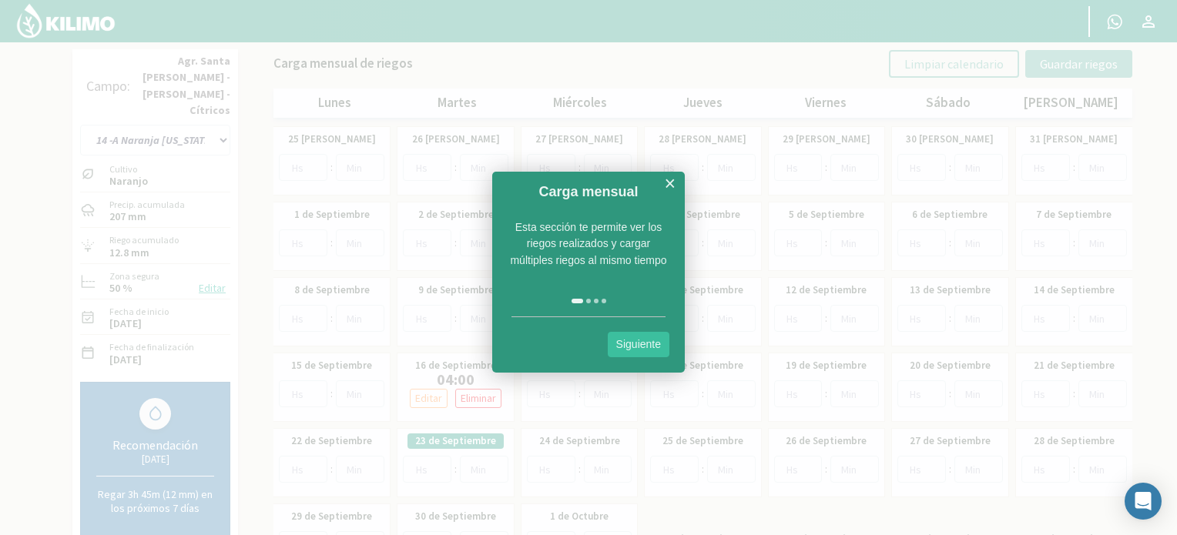
click at [673, 181] on link "×" at bounding box center [670, 183] width 12 height 19
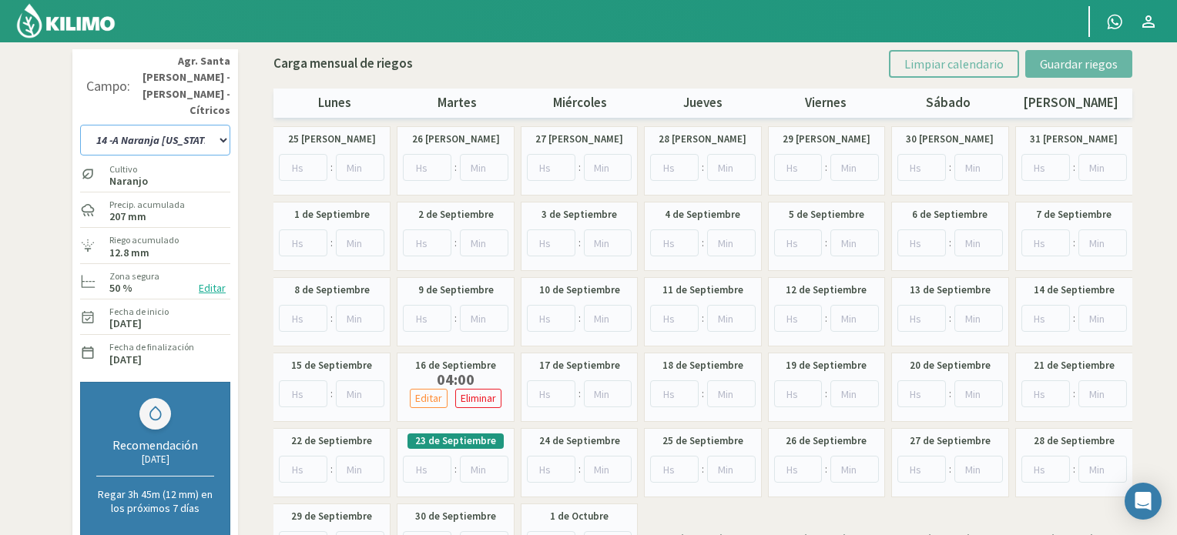
drag, startPoint x: 182, startPoint y: 106, endPoint x: 184, endPoint y: 115, distance: 9.5
click at [182, 125] on select "12 A-B 14 -A Naranja [US_STATE] Parent [DEMOGRAPHIC_DATA] -[GEOGRAPHIC_DATA] La…" at bounding box center [155, 140] width 150 height 31
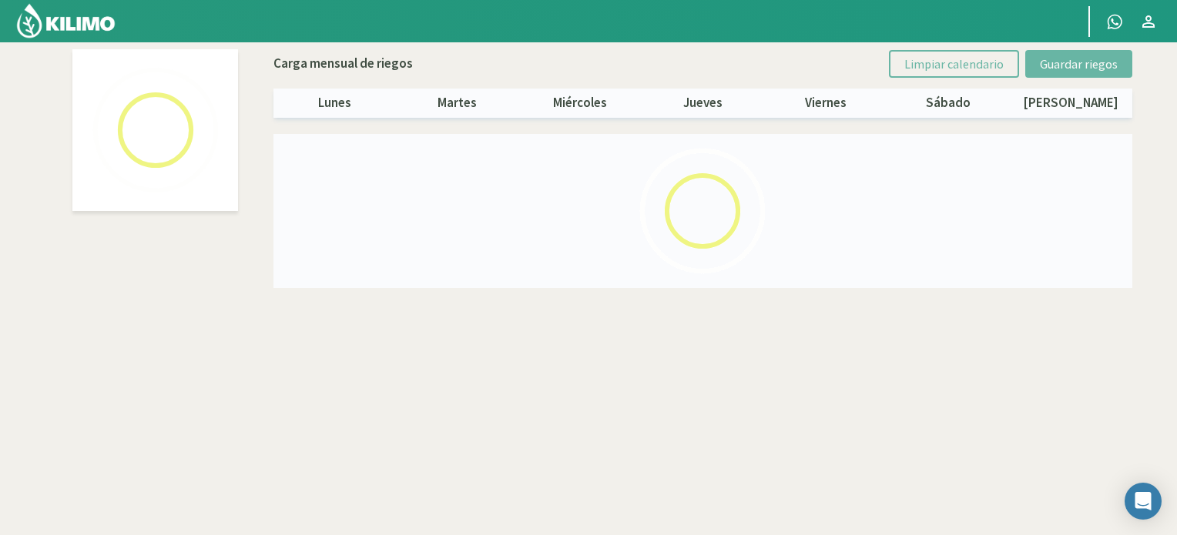
select select "2: Object"
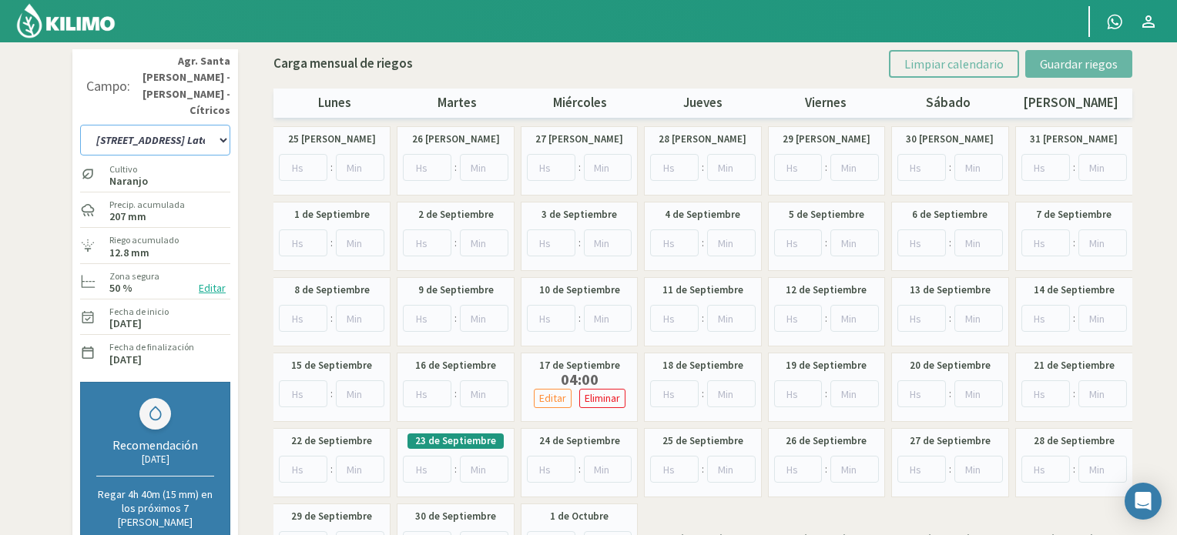
click at [204, 125] on select "12 A-B 14 -A Naranja [US_STATE] Parent [DEMOGRAPHIC_DATA] -[GEOGRAPHIC_DATA] La…" at bounding box center [155, 140] width 150 height 31
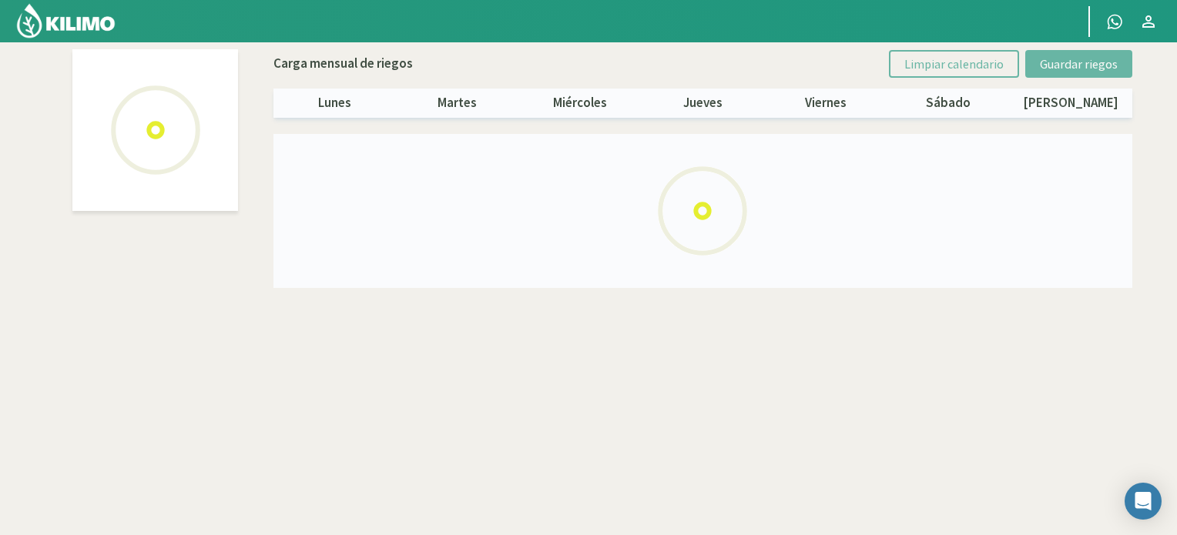
select select "3: Object"
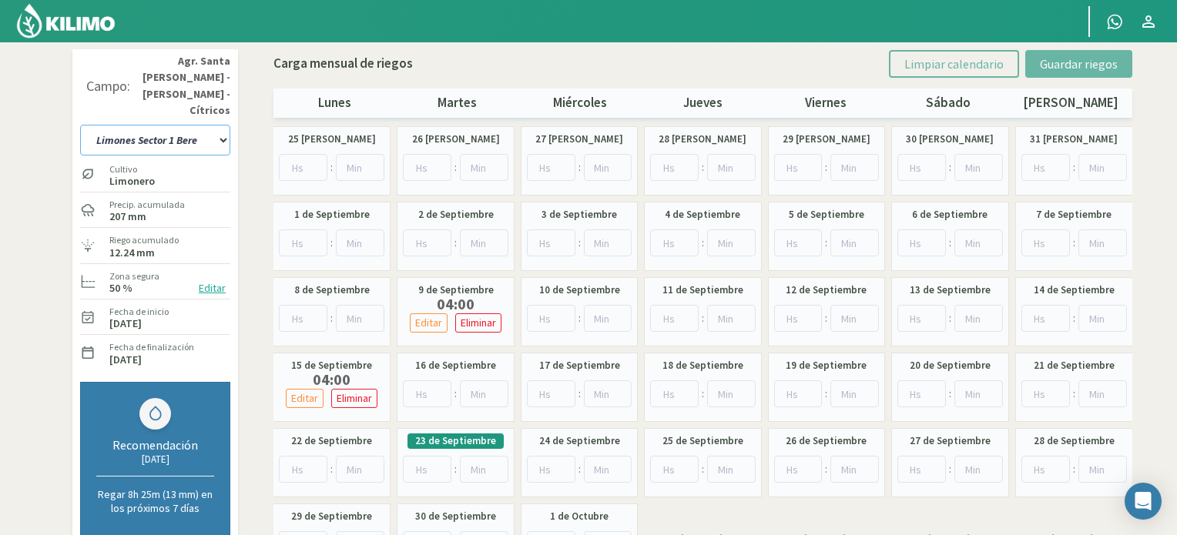
drag, startPoint x: 194, startPoint y: 104, endPoint x: 194, endPoint y: 122, distance: 17.7
click at [194, 125] on select "12 A-B 14 -A Naranja [US_STATE] Parent [DEMOGRAPHIC_DATA] -[GEOGRAPHIC_DATA] La…" at bounding box center [155, 140] width 150 height 31
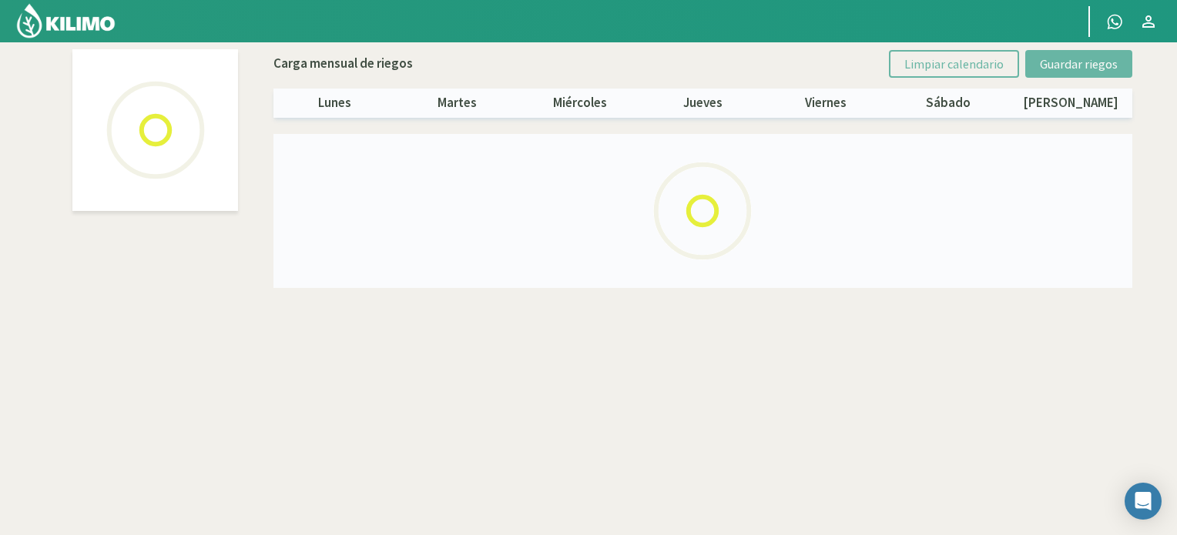
select select "5: Object"
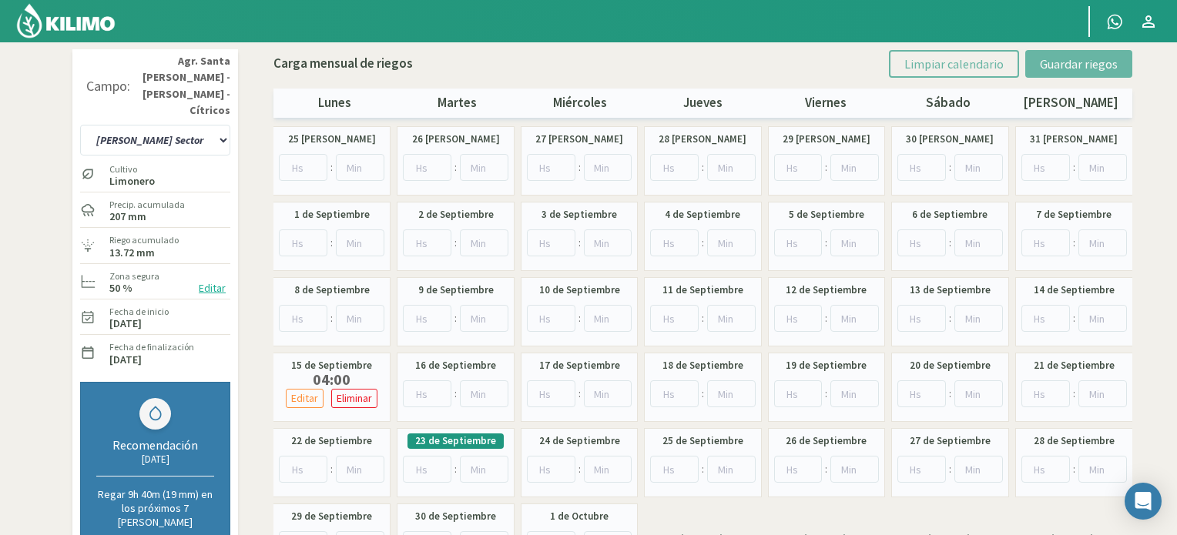
click at [65, 8] on img at bounding box center [65, 20] width 101 height 37
